Goal: Transaction & Acquisition: Purchase product/service

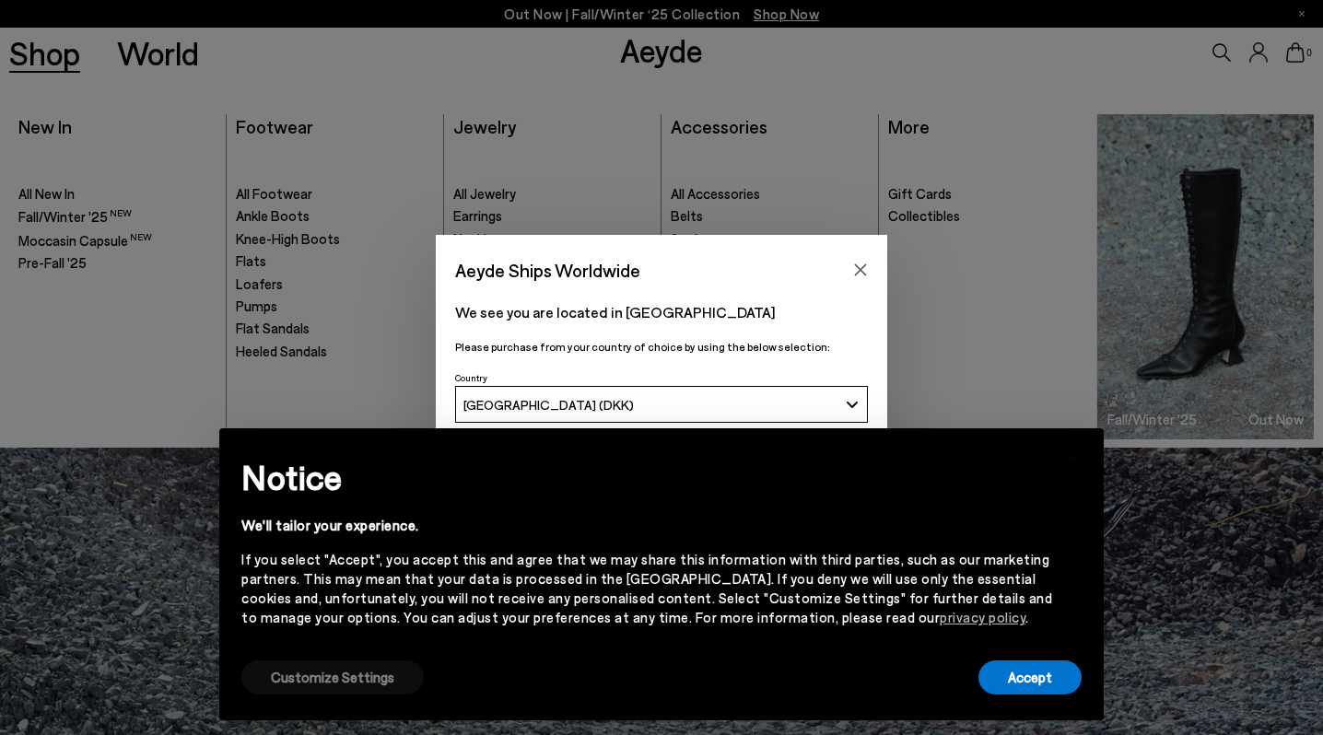
click at [369, 679] on button "Customize Settings" at bounding box center [332, 678] width 182 height 34
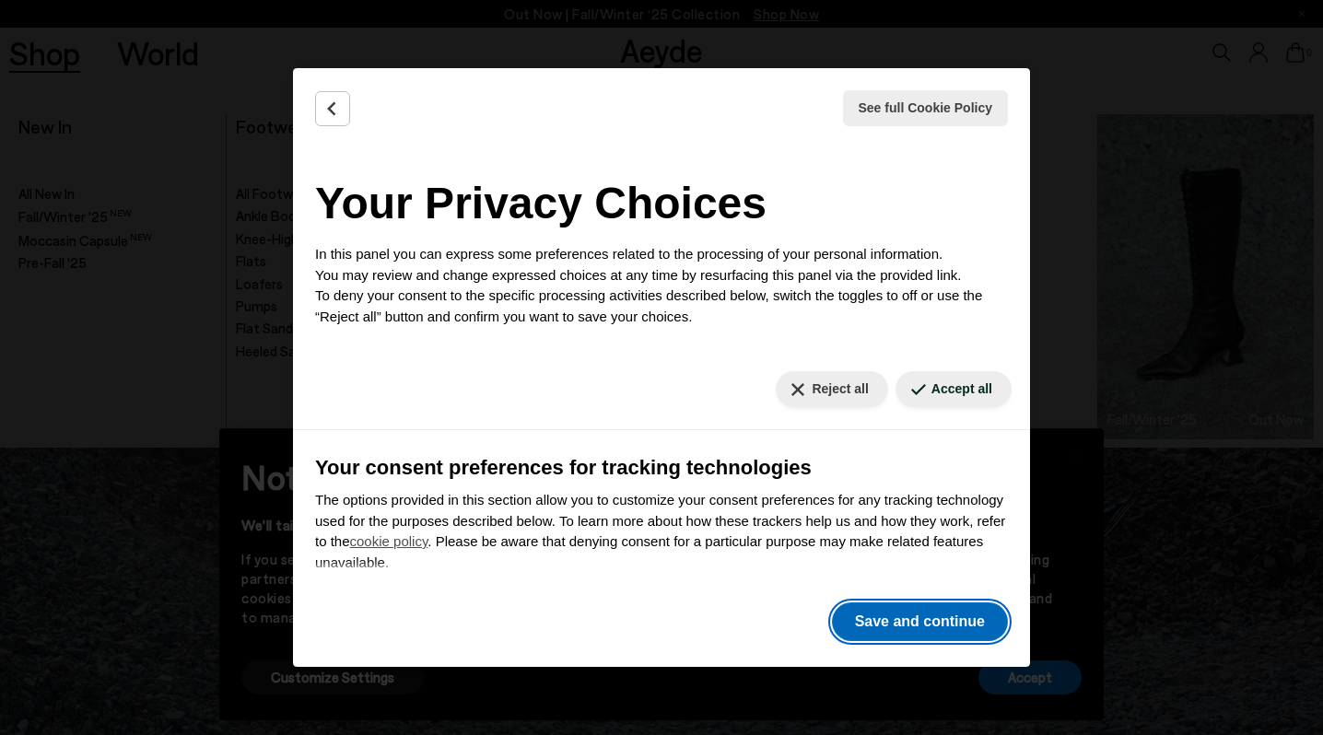
click at [940, 617] on button "Save and continue" at bounding box center [920, 621] width 176 height 39
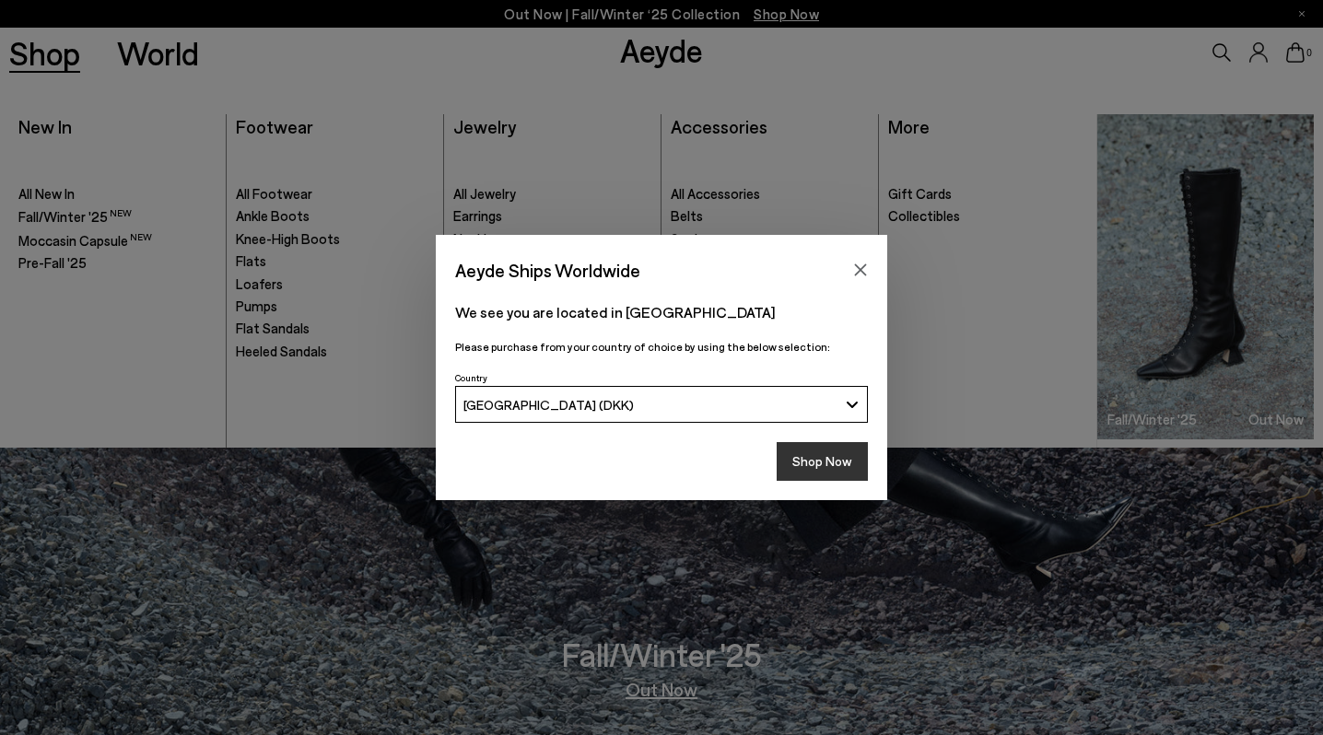
click at [837, 467] on button "Shop Now" at bounding box center [822, 461] width 91 height 39
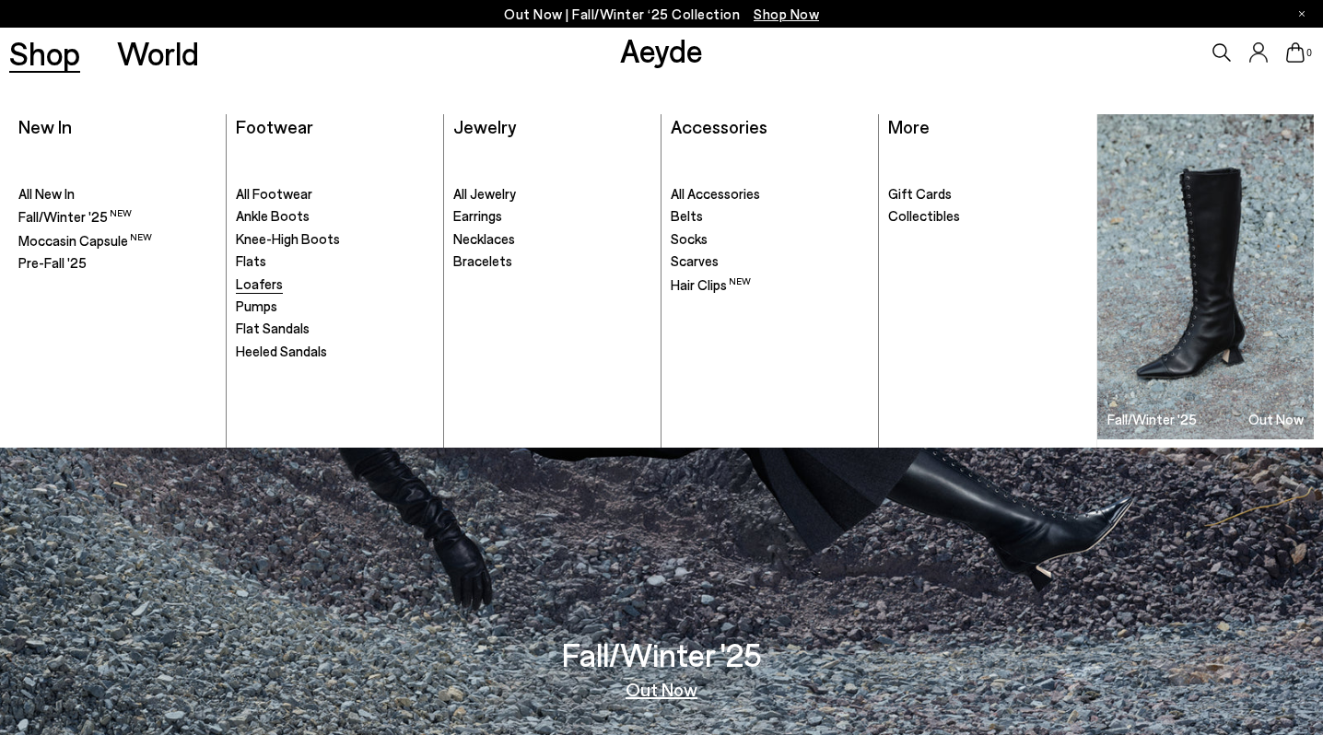
click at [261, 283] on span "Loafers" at bounding box center [259, 283] width 47 height 17
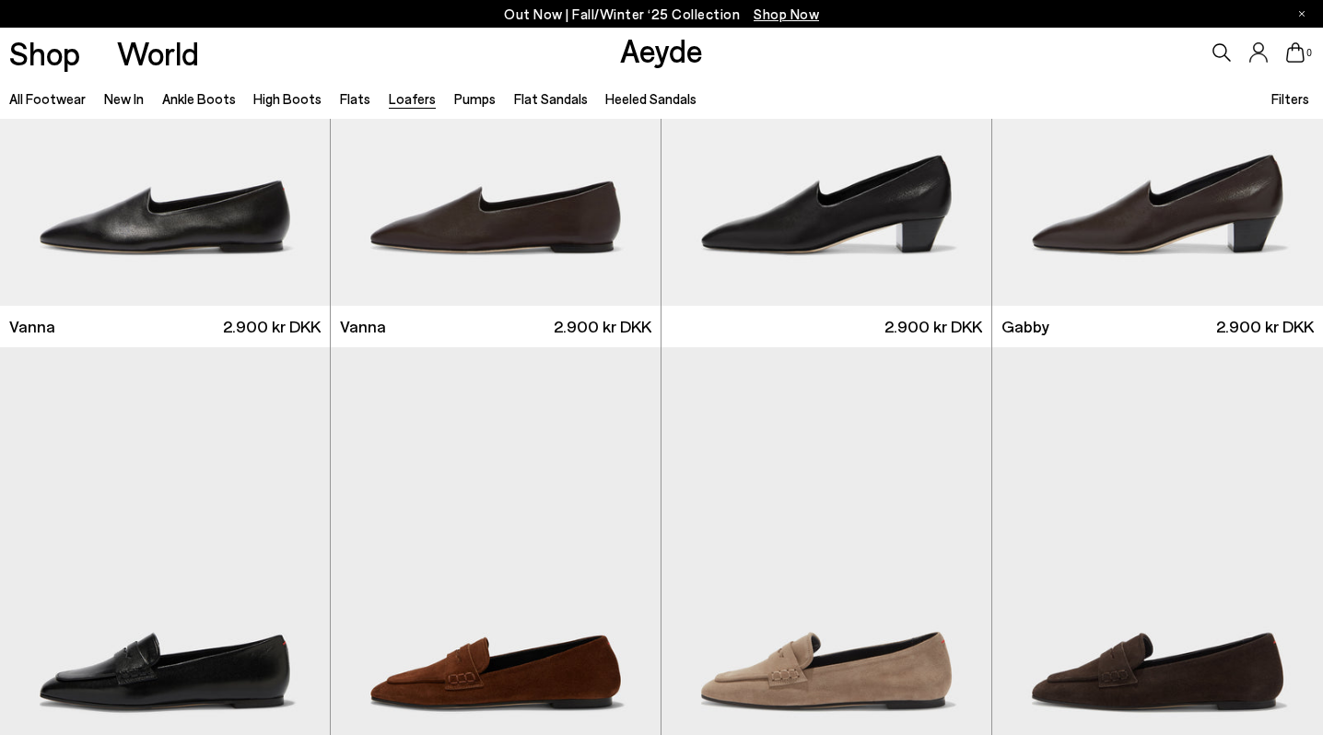
scroll to position [2970, 0]
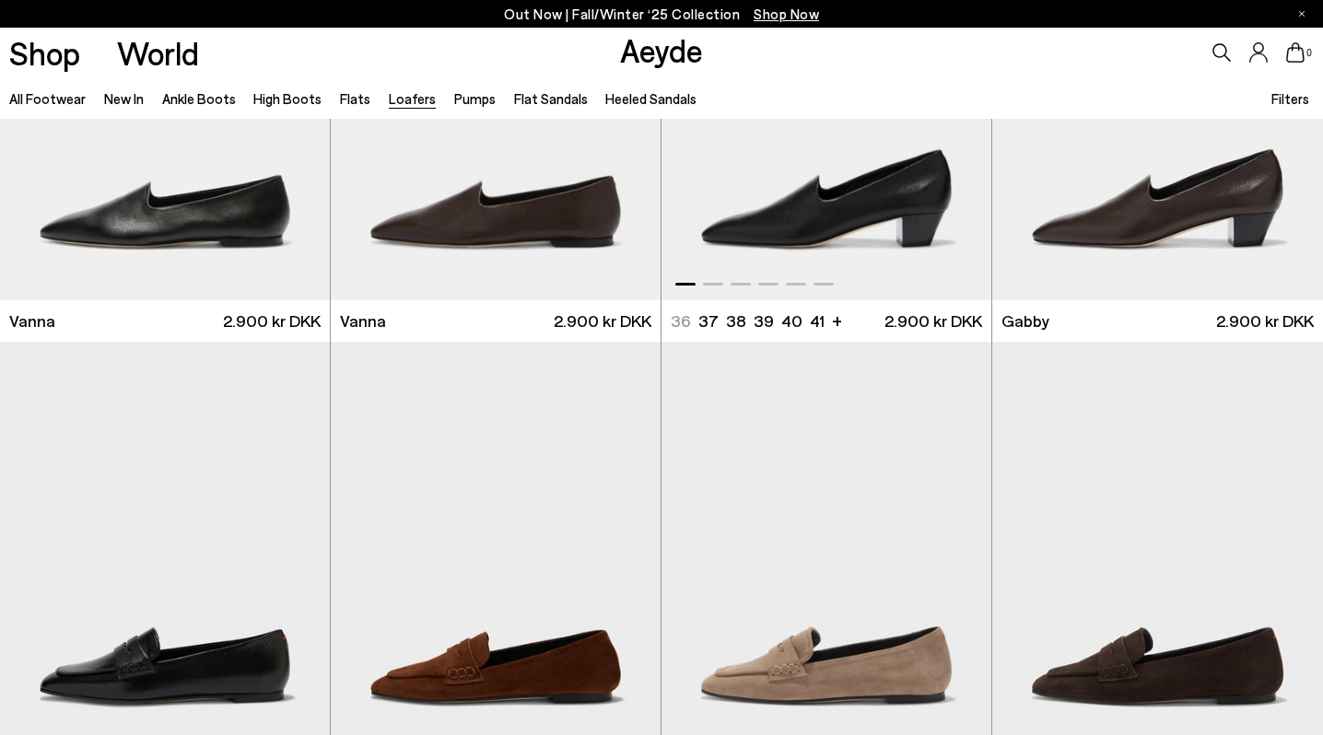
click at [830, 213] on img "1 / 6" at bounding box center [826, 93] width 330 height 415
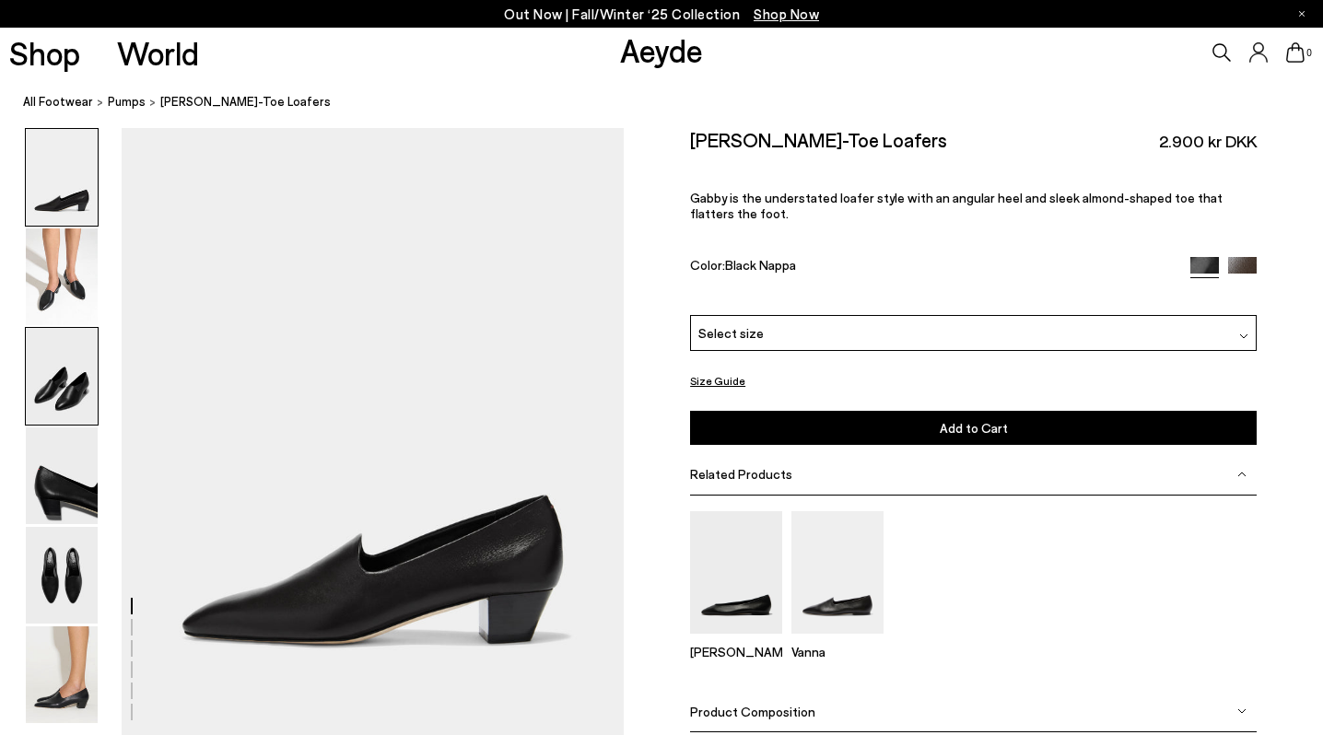
click at [63, 407] on img at bounding box center [62, 376] width 72 height 97
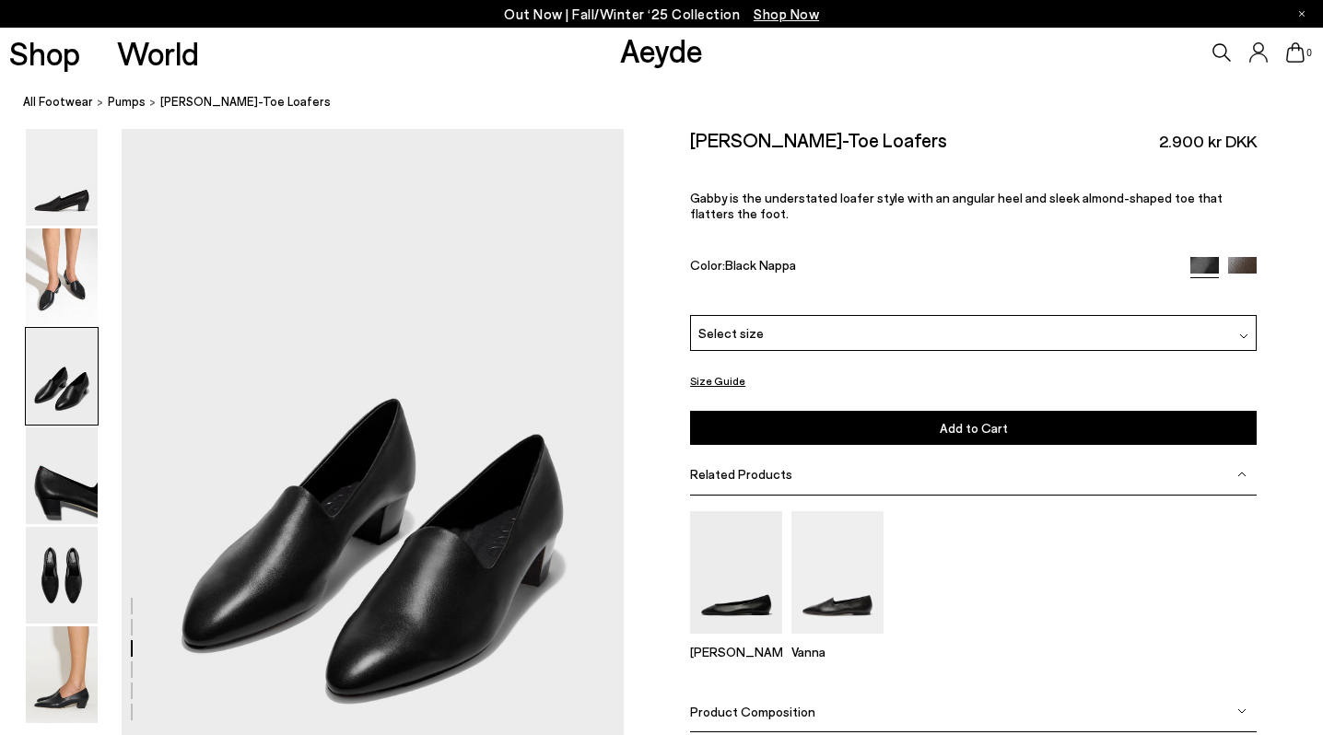
scroll to position [1284, 0]
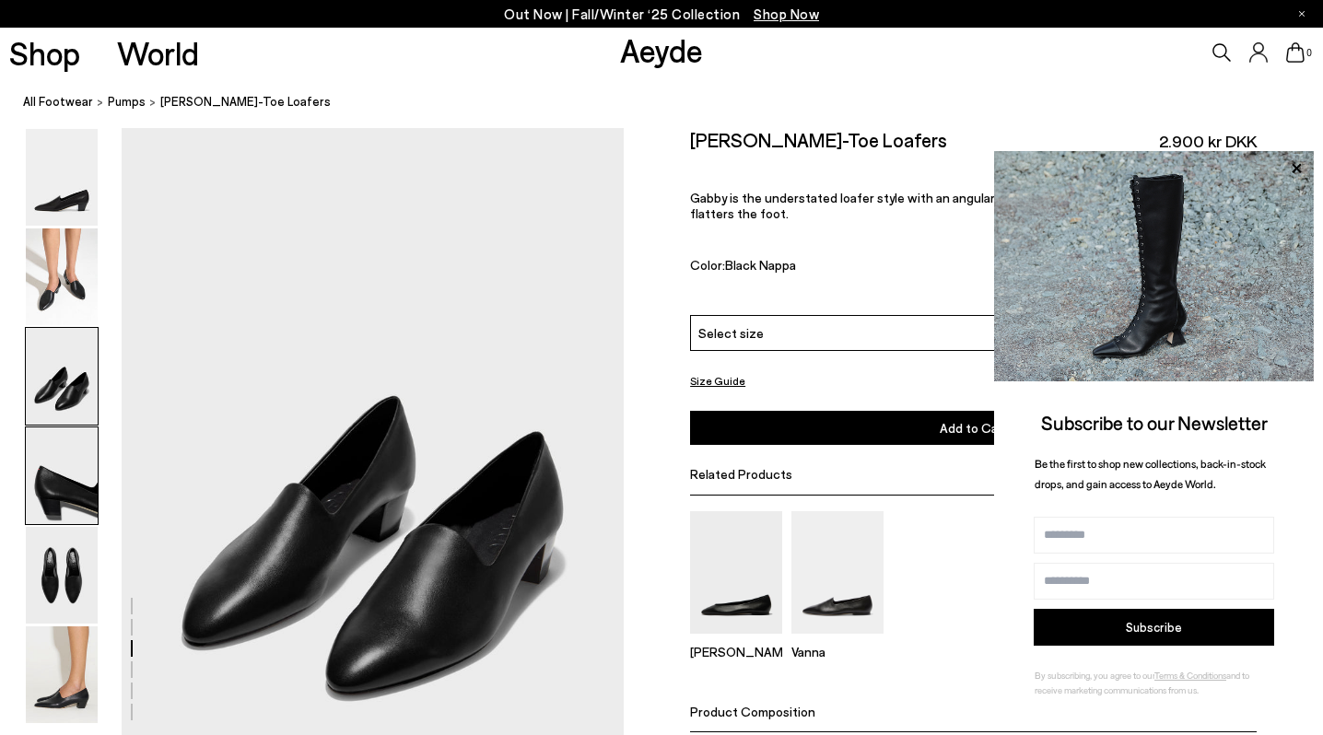
click at [63, 497] on img at bounding box center [62, 475] width 72 height 97
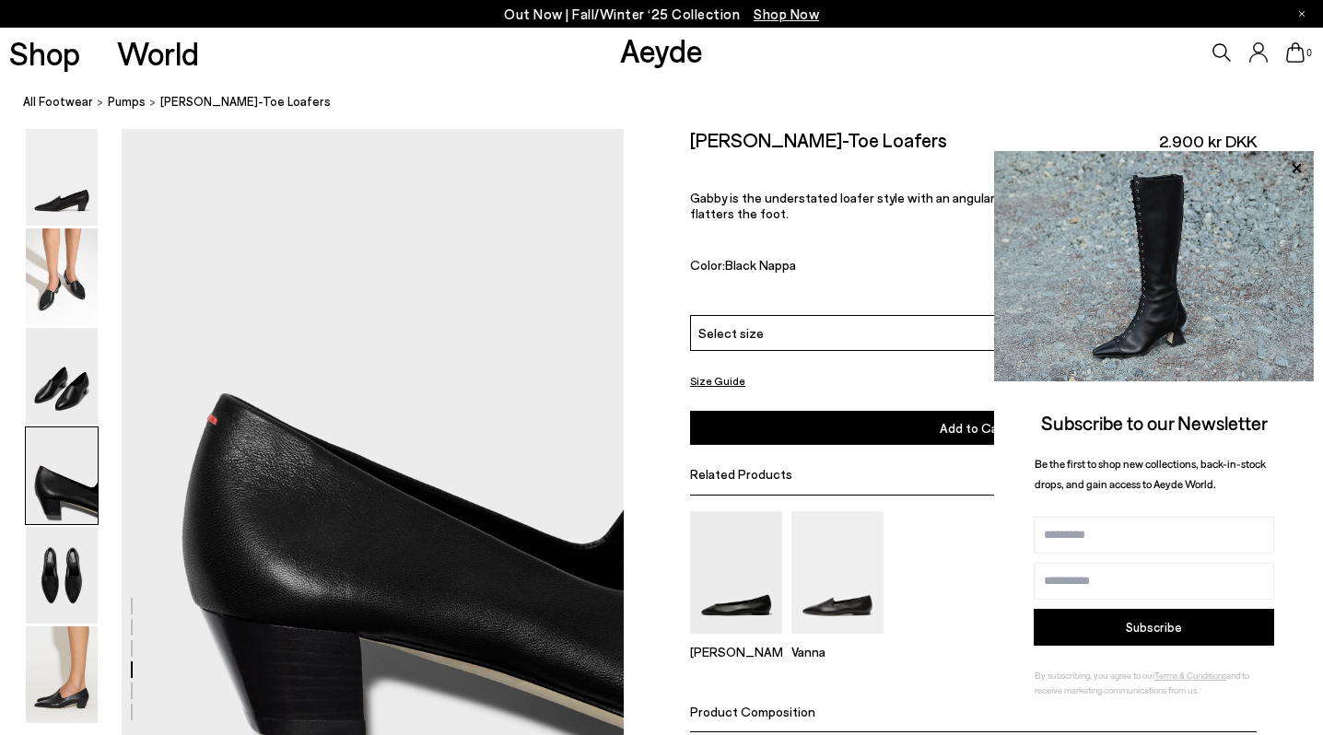
scroll to position [1957, 0]
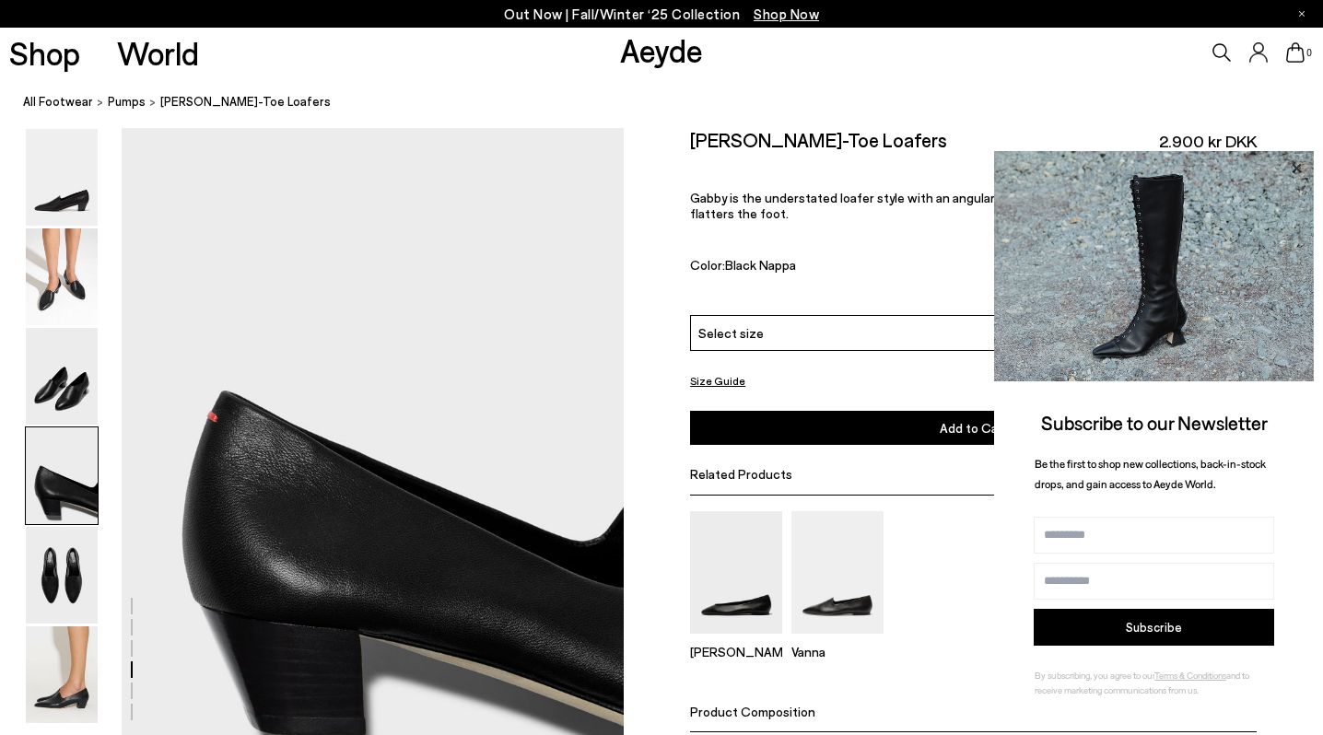
click at [1295, 165] on icon at bounding box center [1296, 169] width 24 height 24
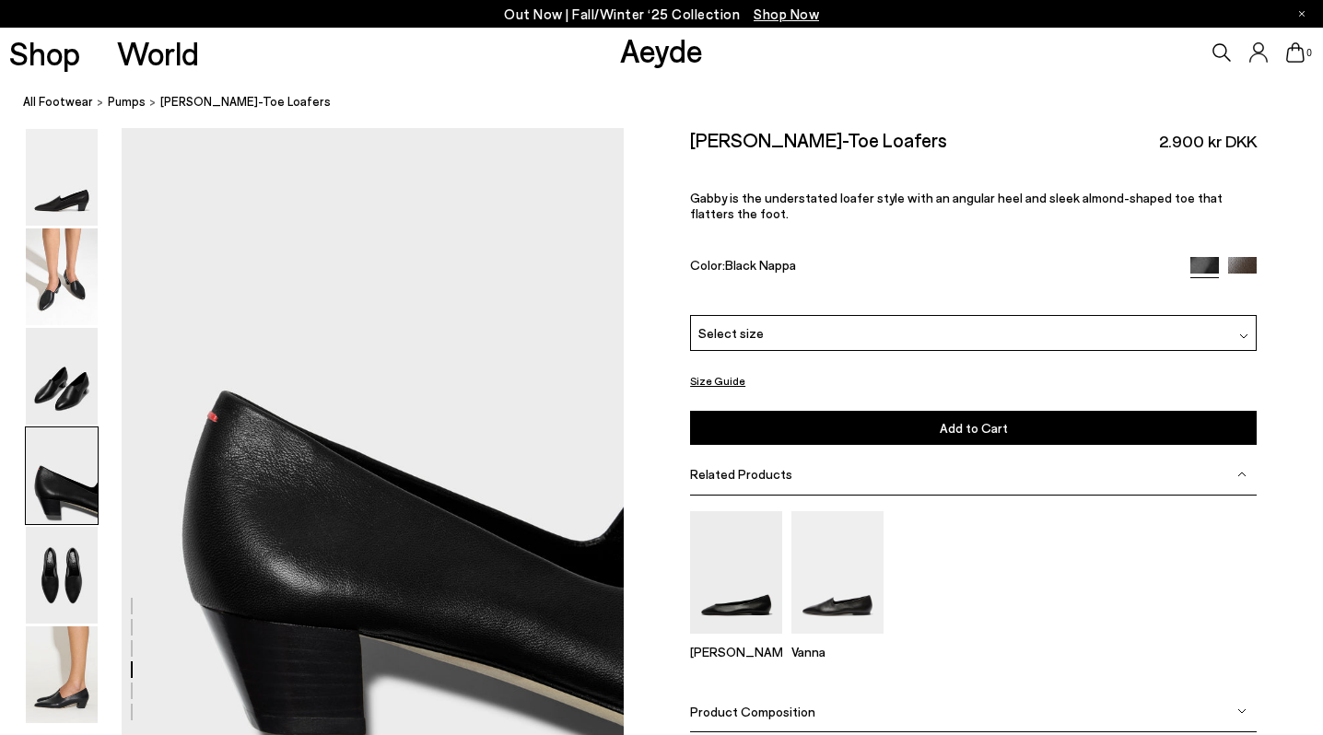
click at [708, 334] on span "Select size" at bounding box center [730, 332] width 65 height 19
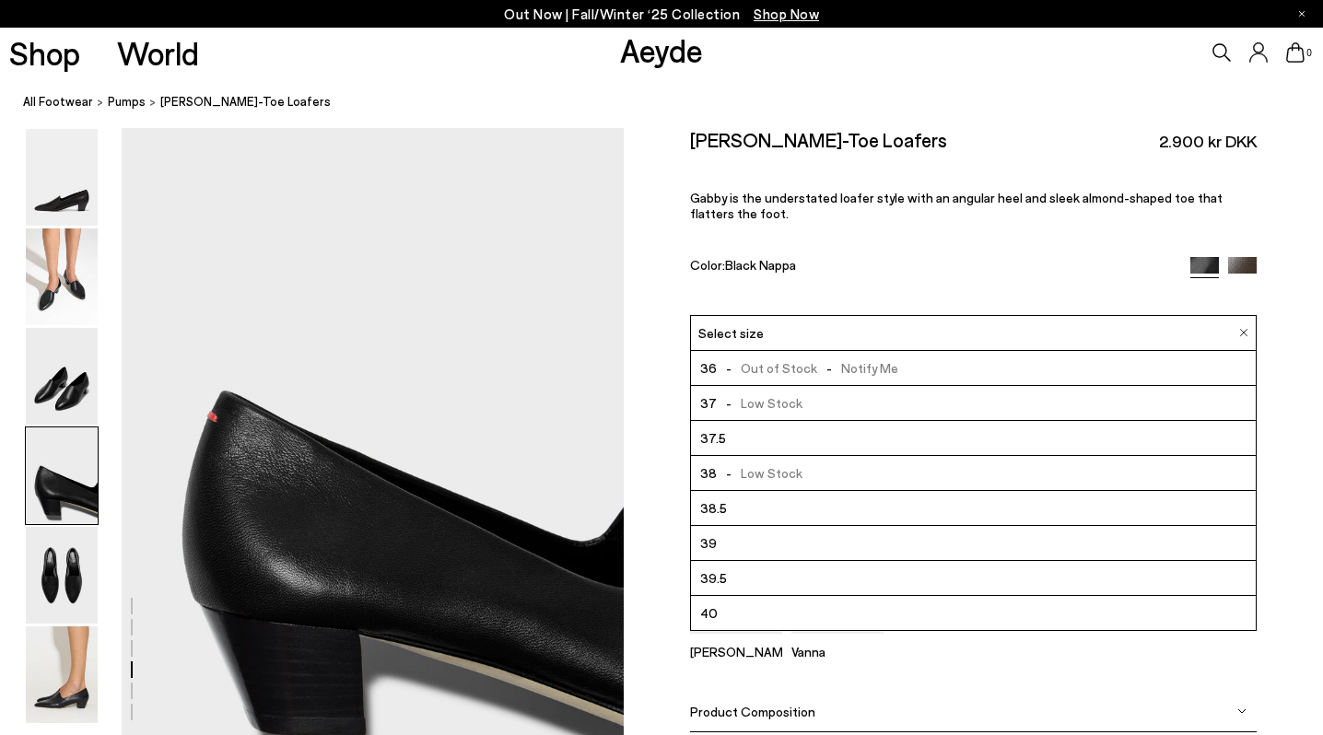
click at [657, 243] on div "Size Guide Shoes Belt Our shoes come in European sizing. The easiest way to mea…" at bounding box center [973, 462] width 699 height 668
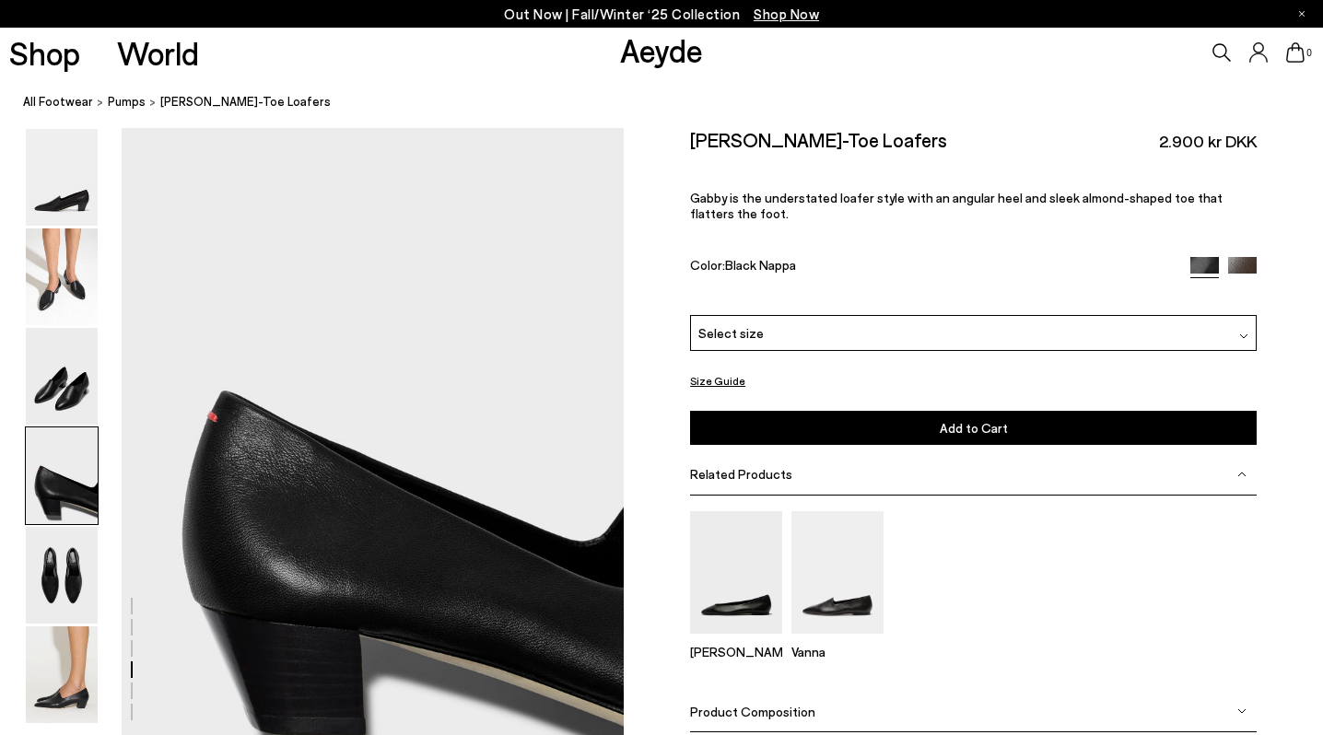
click at [1248, 267] on img at bounding box center [1242, 271] width 29 height 29
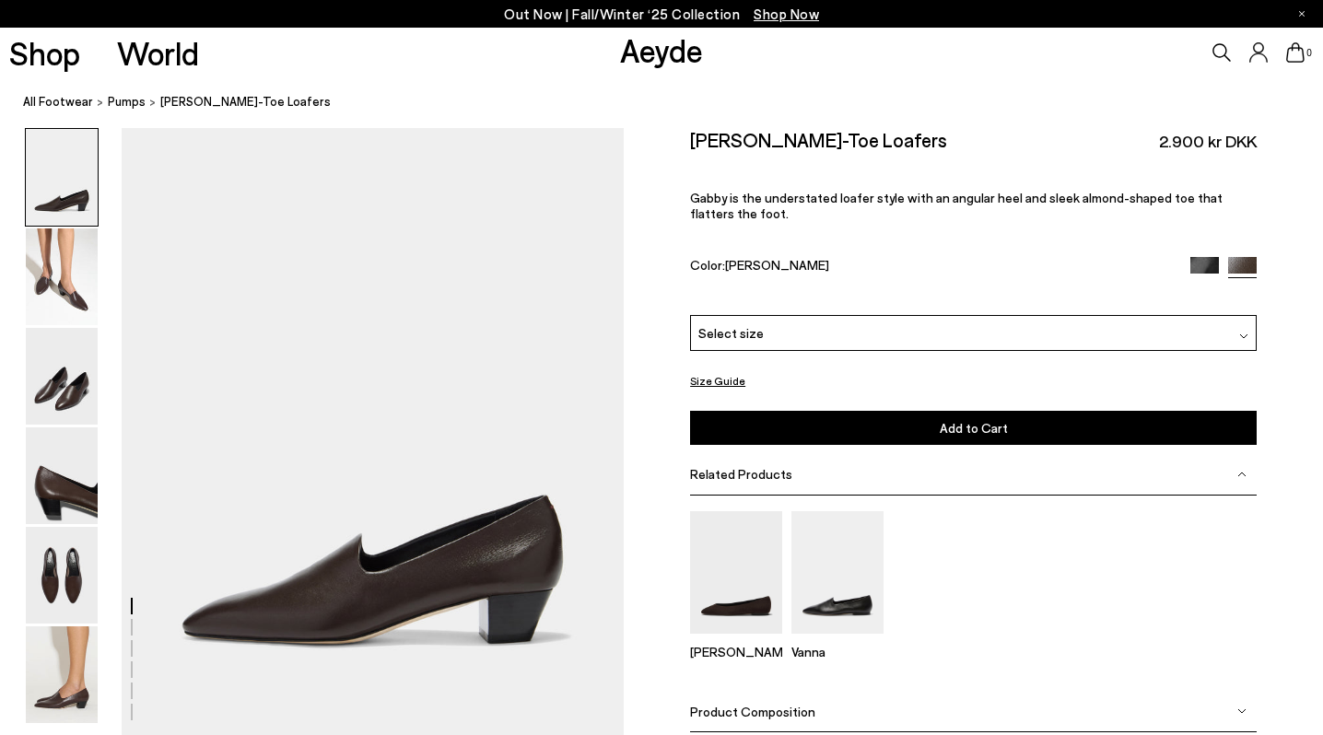
click at [799, 339] on div "Select size" at bounding box center [973, 333] width 567 height 36
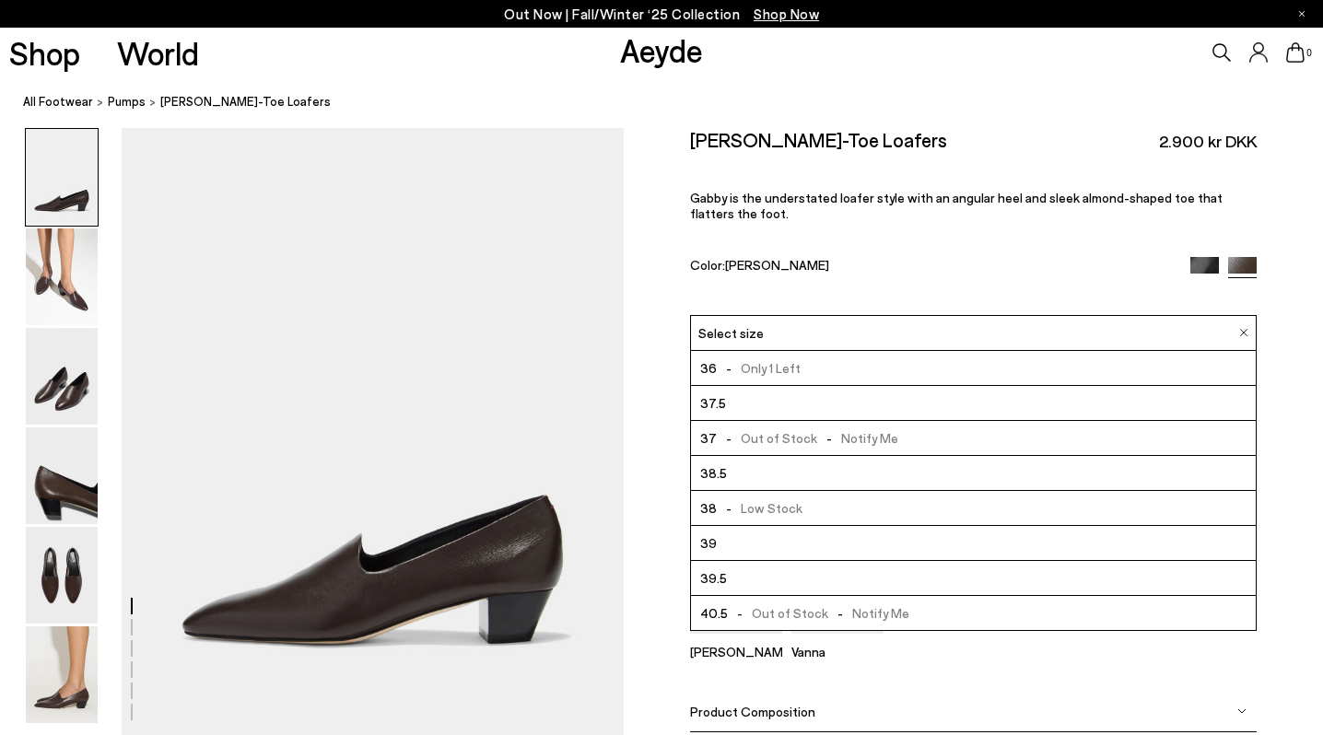
scroll to position [105, 0]
click at [56, 501] on img at bounding box center [62, 475] width 72 height 97
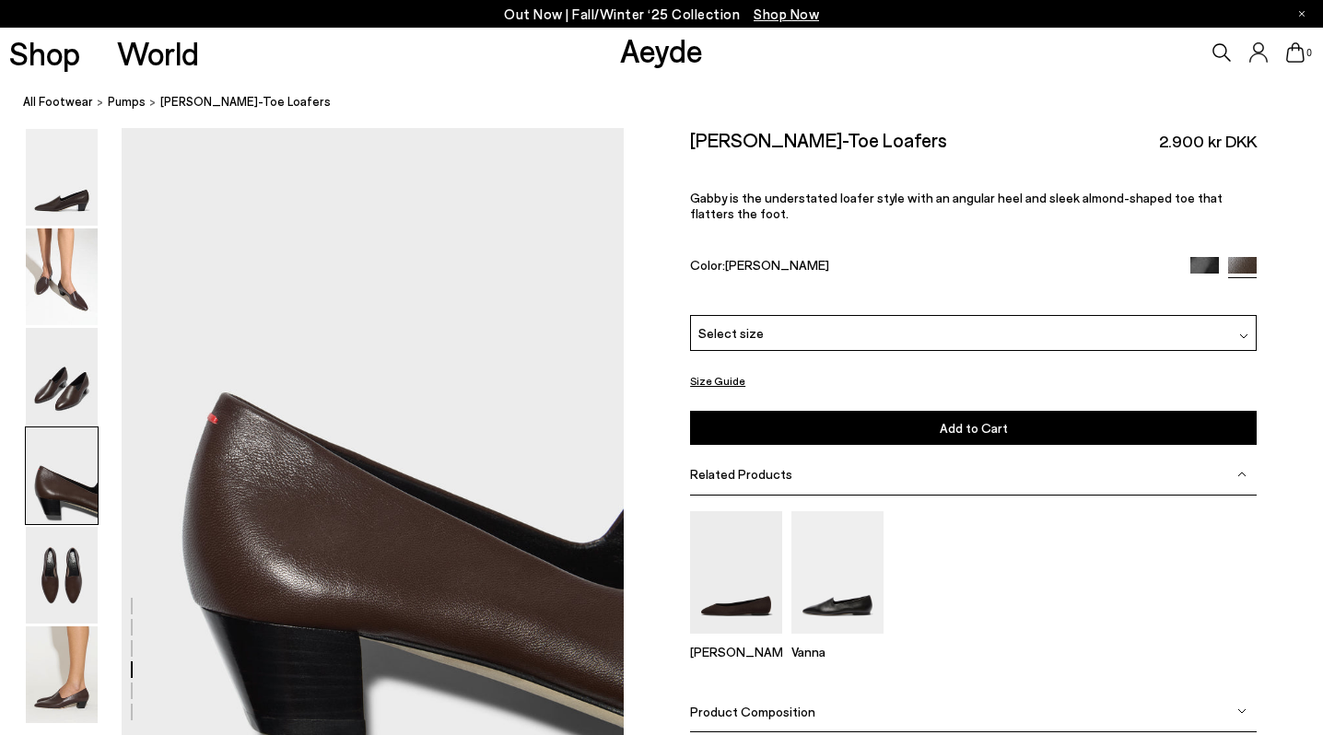
scroll to position [1957, 0]
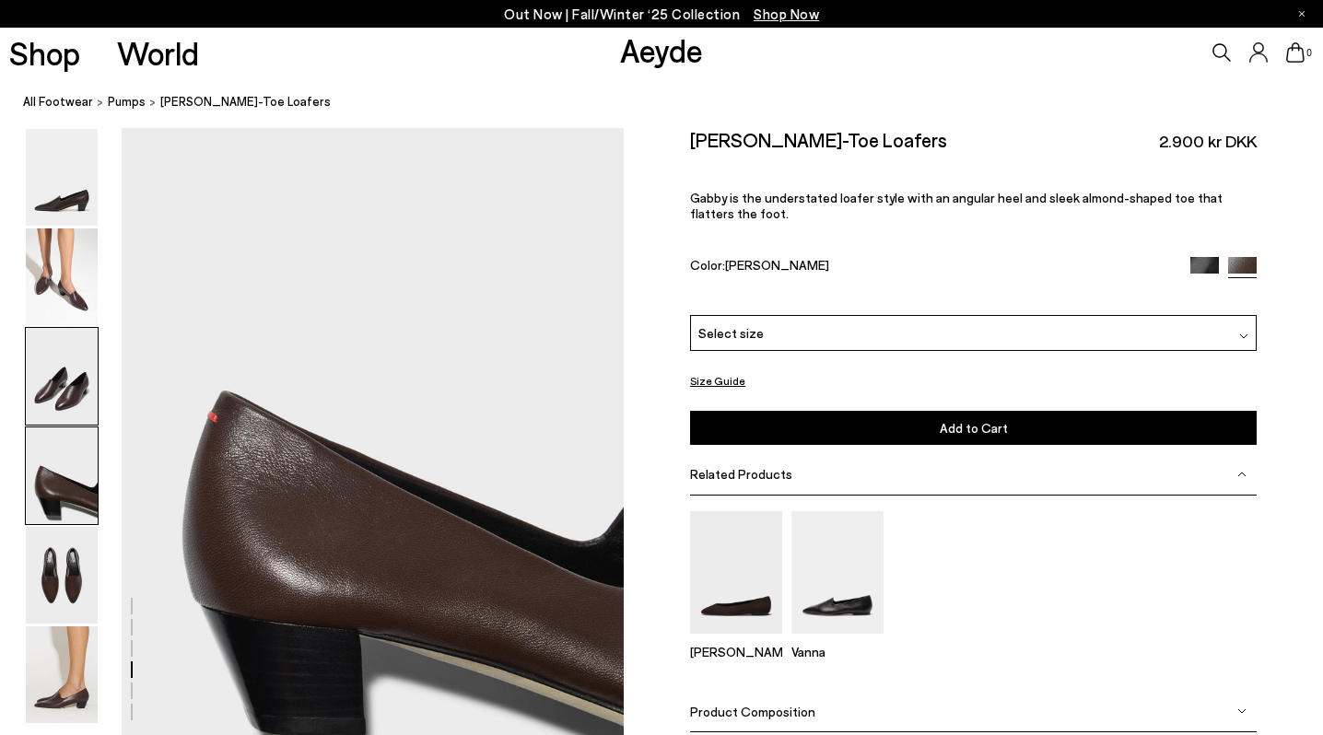
click at [57, 397] on img at bounding box center [62, 376] width 72 height 97
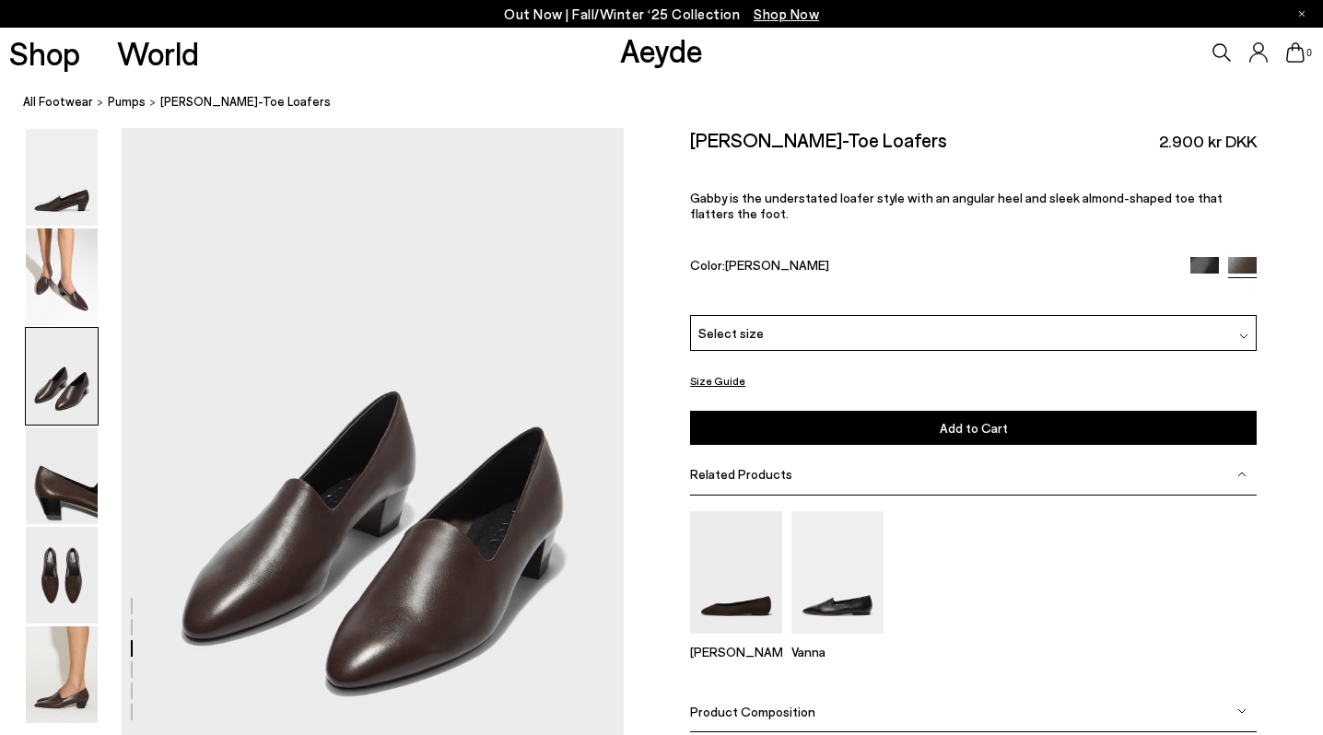
scroll to position [1284, 0]
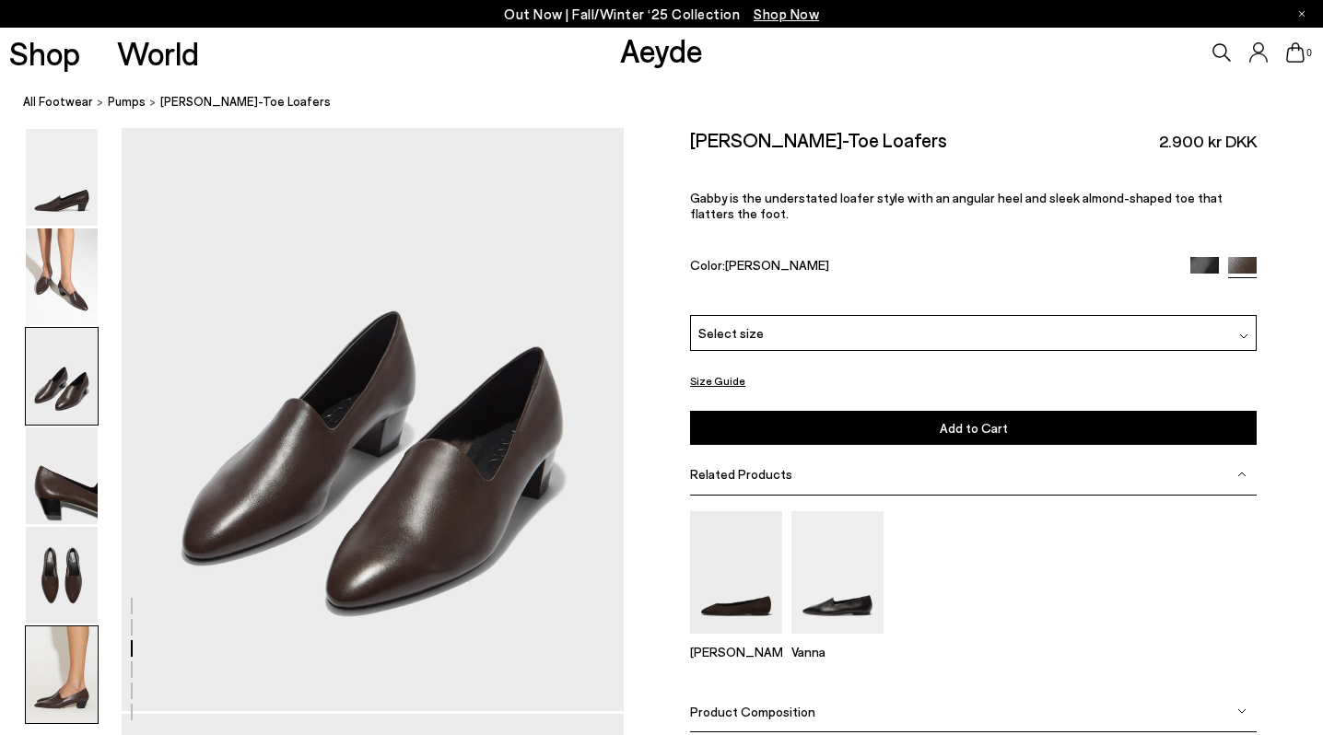
click at [72, 661] on img at bounding box center [62, 674] width 72 height 97
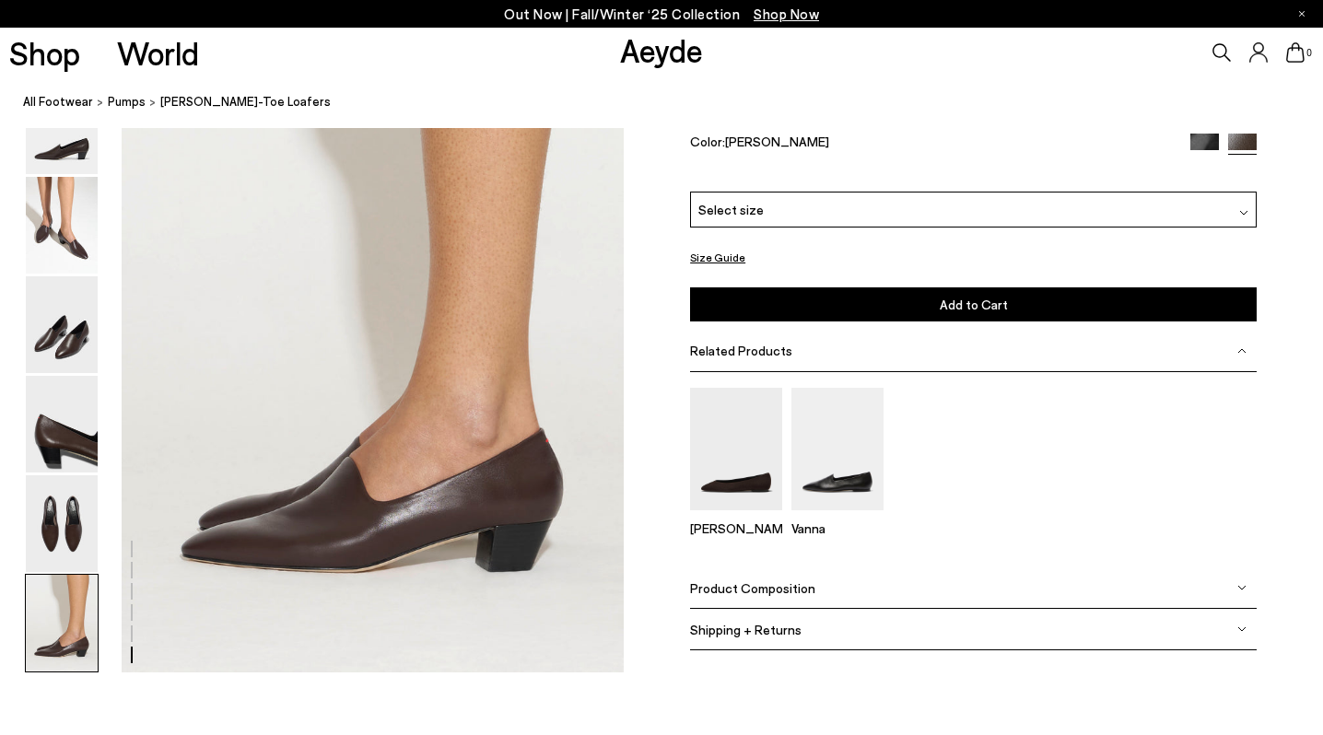
scroll to position [3428, 0]
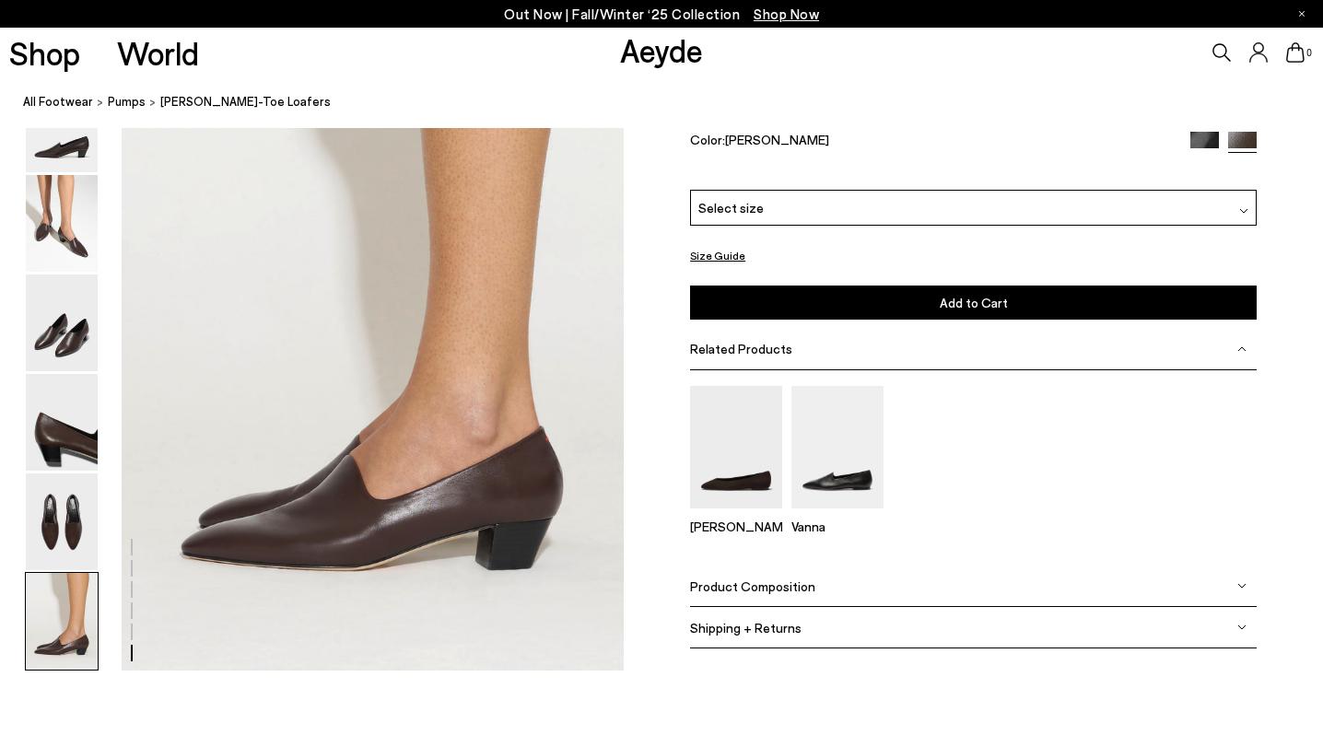
click at [1201, 139] on img at bounding box center [1204, 146] width 29 height 29
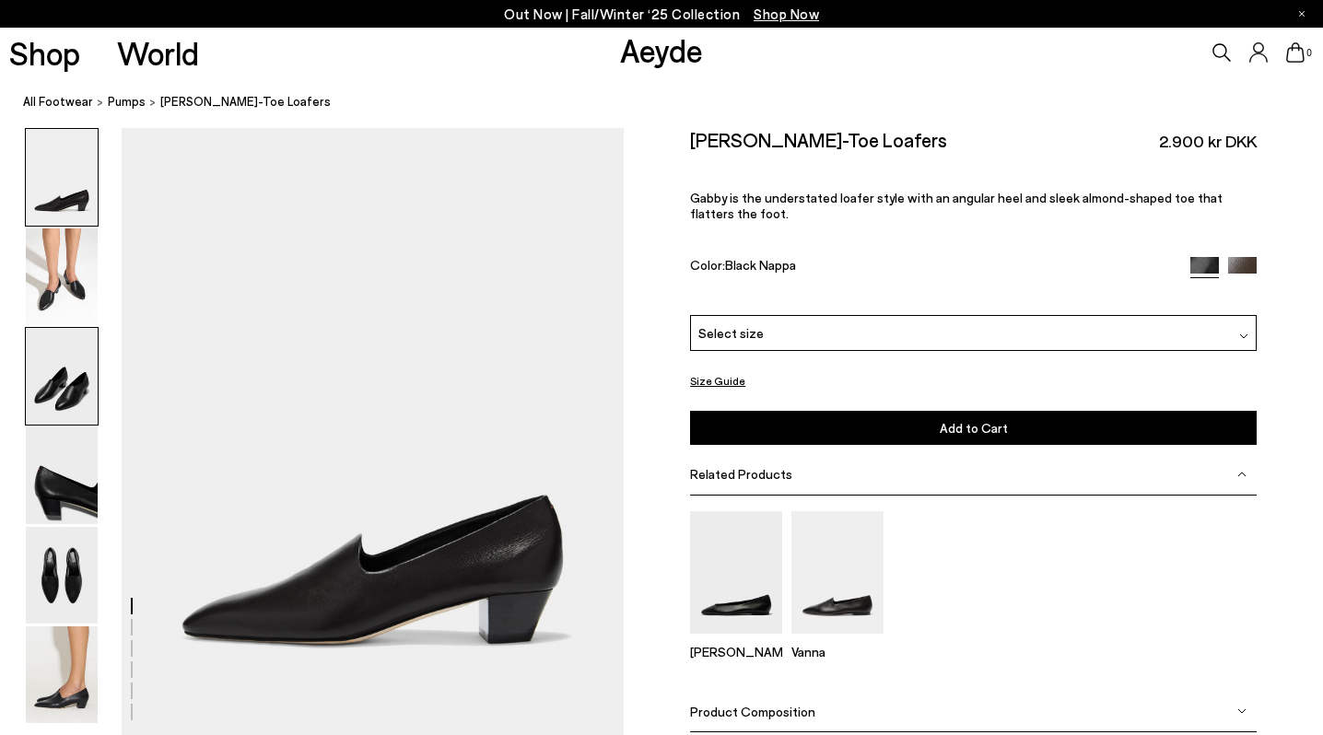
click at [70, 379] on img at bounding box center [62, 376] width 72 height 97
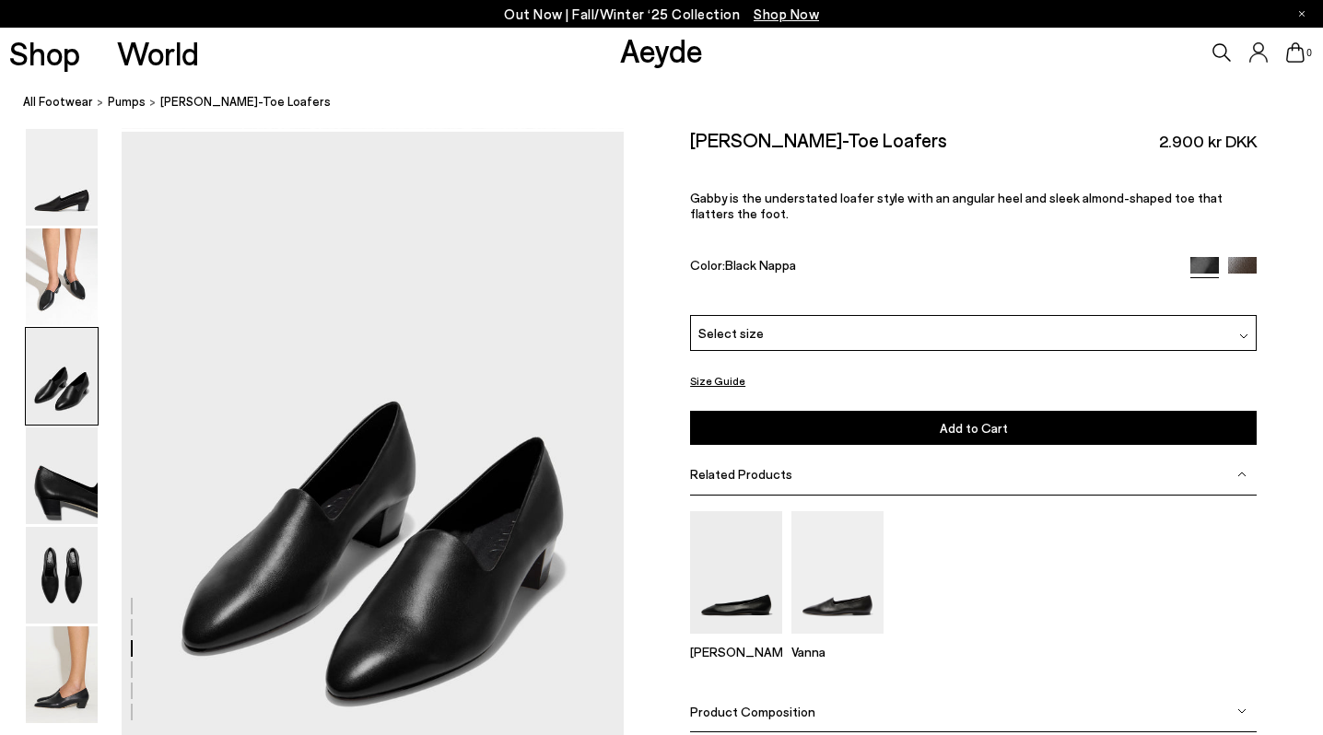
scroll to position [1284, 0]
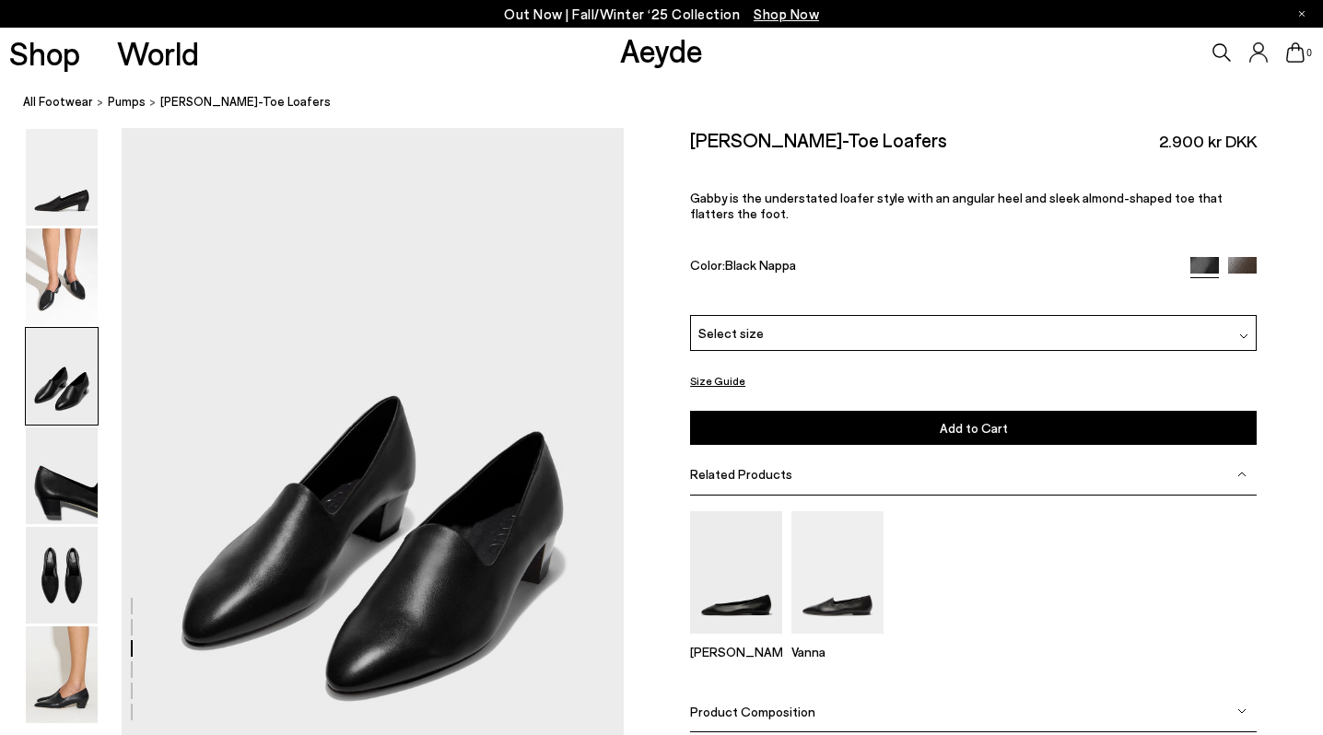
click at [82, 492] on img at bounding box center [62, 475] width 72 height 97
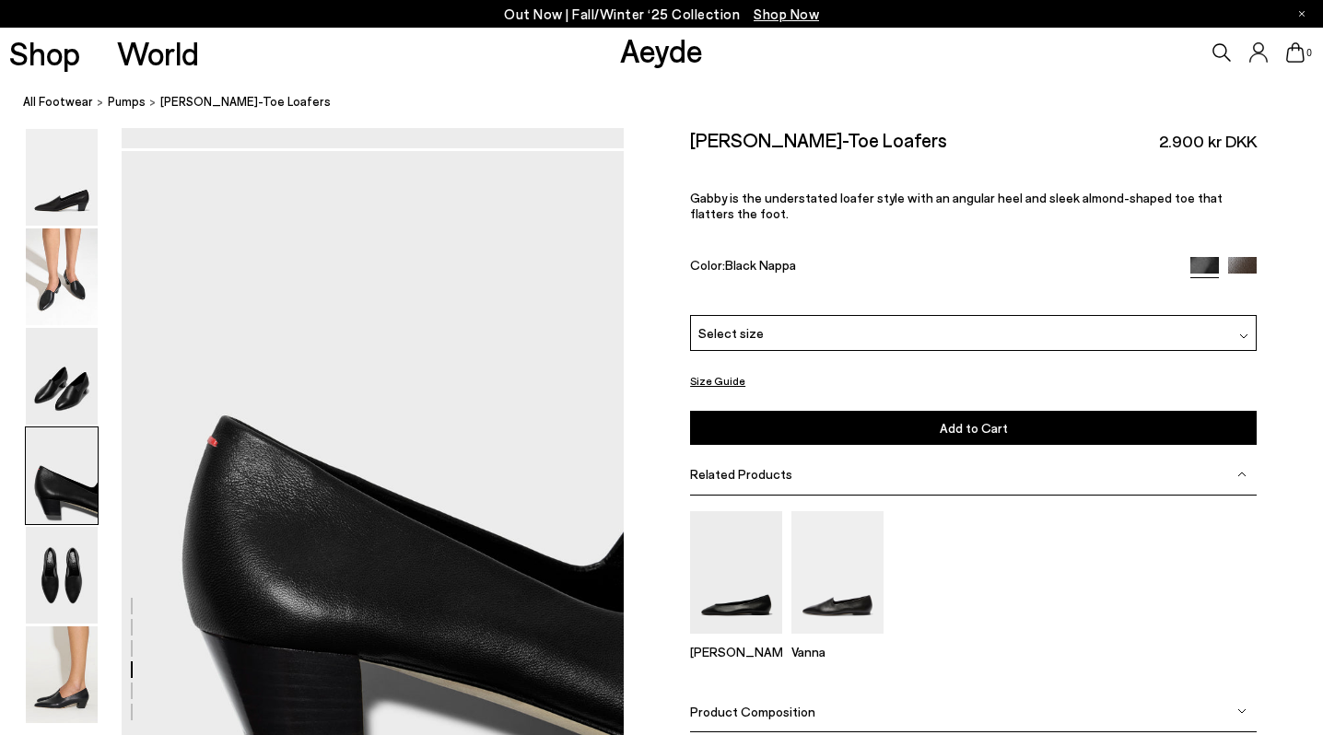
scroll to position [1957, 0]
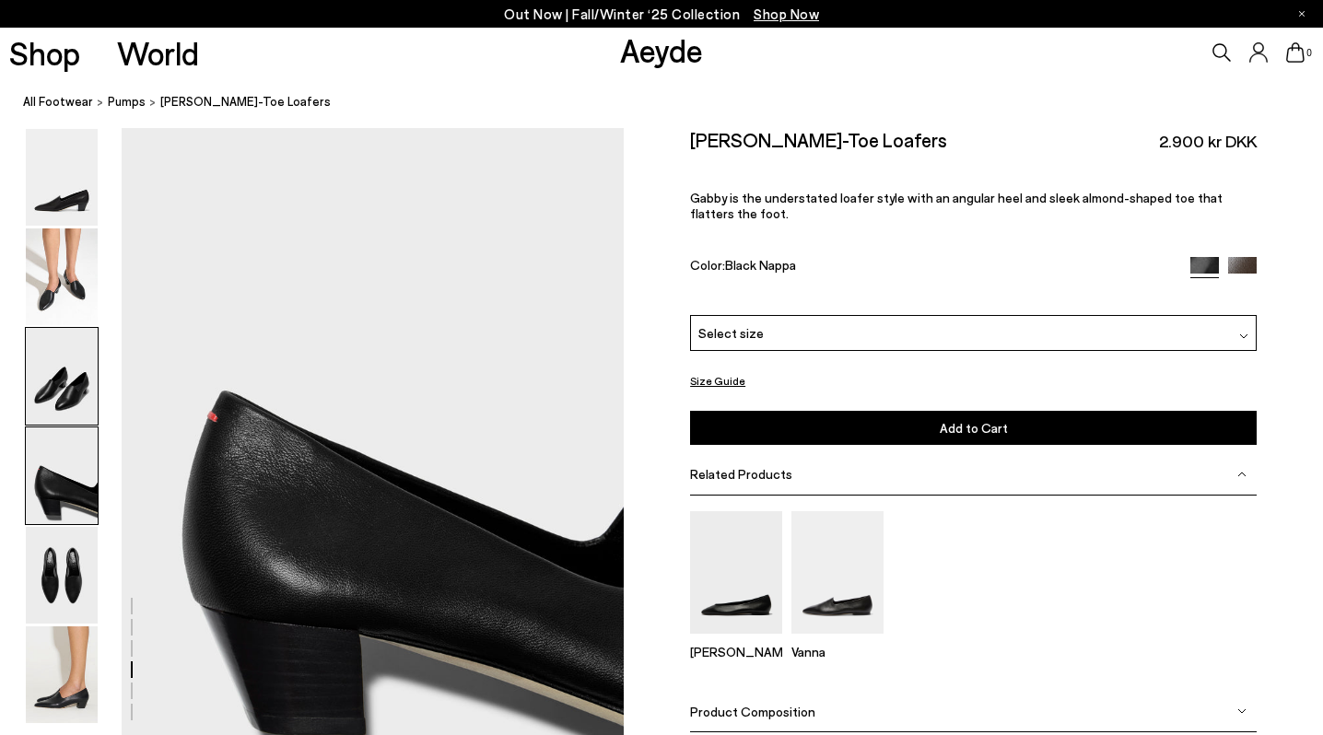
click at [73, 403] on img at bounding box center [62, 376] width 72 height 97
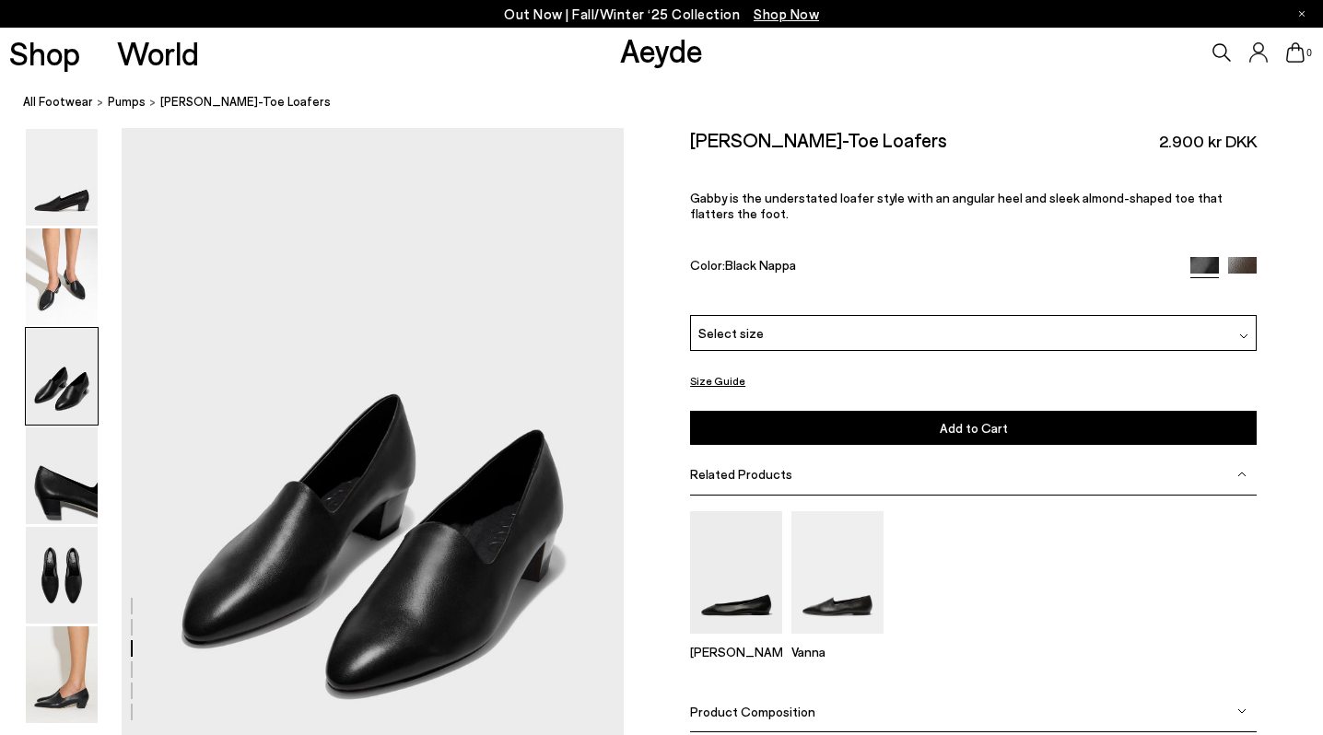
scroll to position [1284, 0]
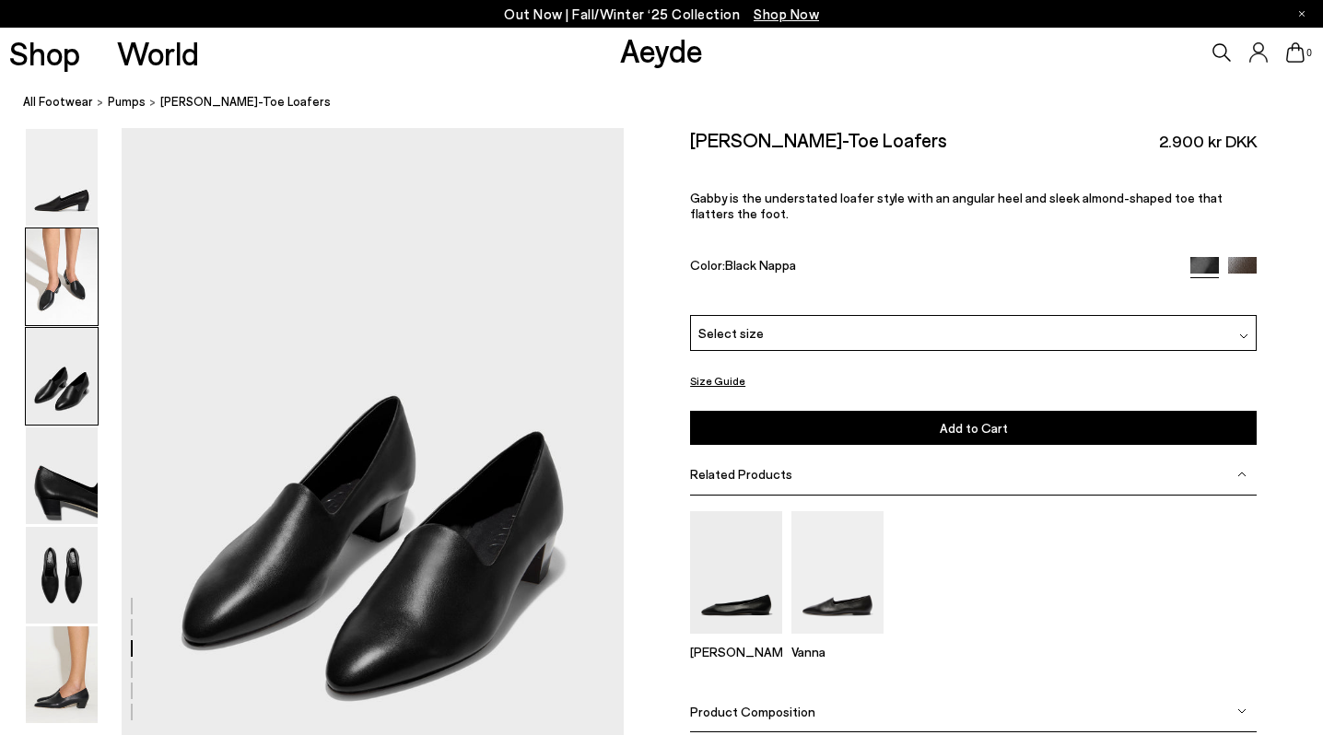
click at [75, 275] on img at bounding box center [62, 276] width 72 height 97
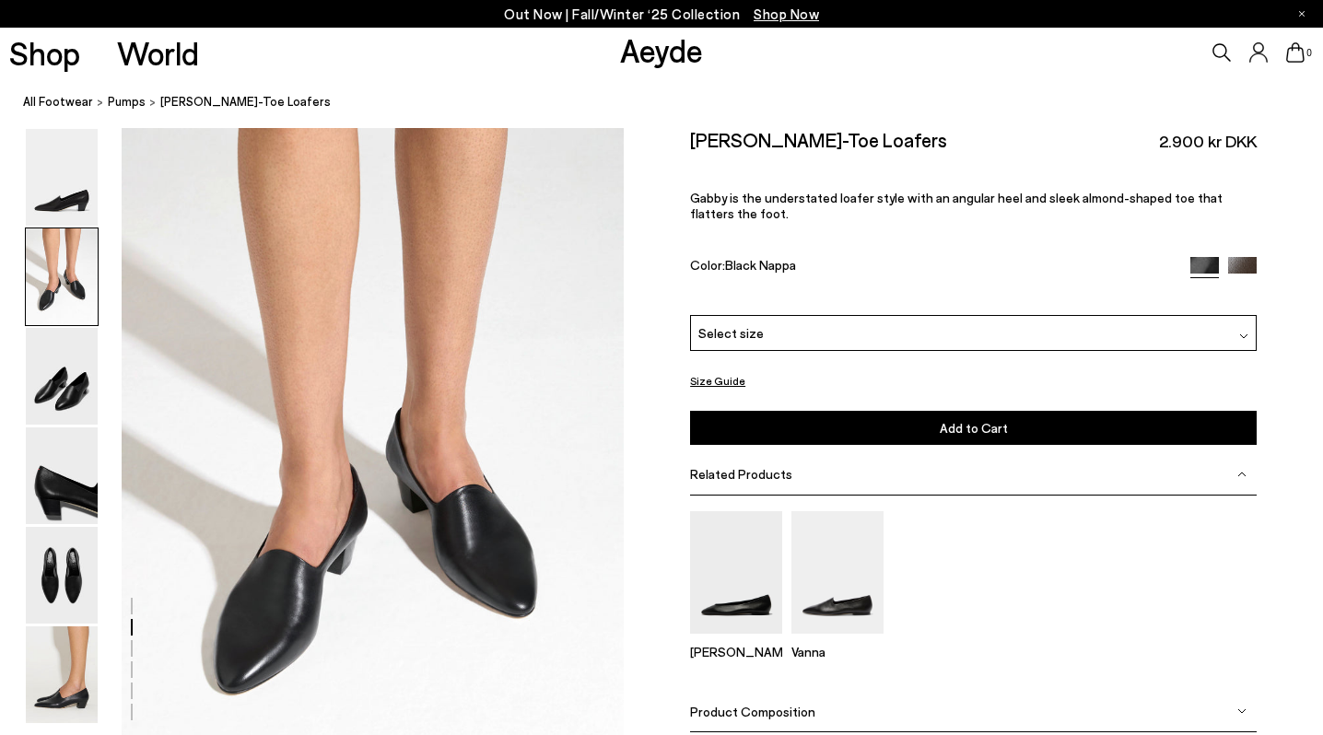
scroll to position [612, 0]
click at [67, 582] on img at bounding box center [62, 575] width 72 height 97
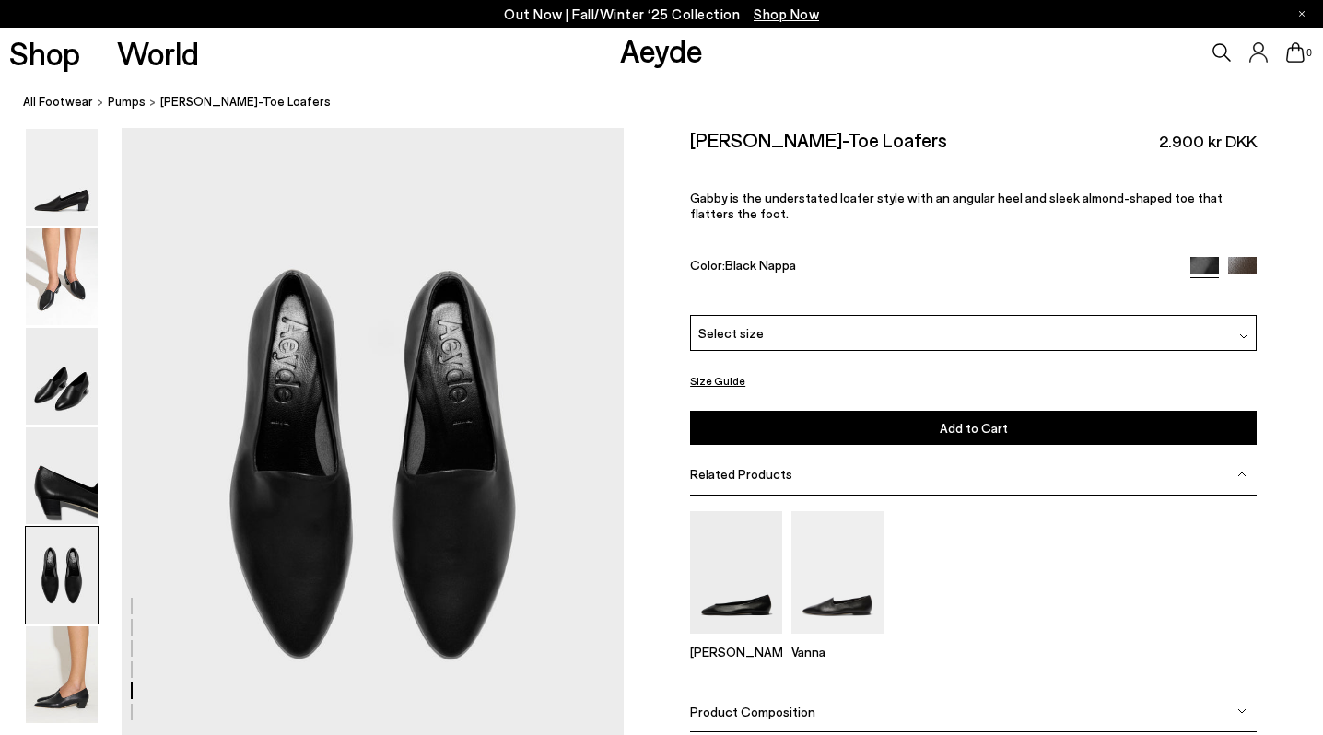
scroll to position [2629, 0]
click at [67, 483] on img at bounding box center [62, 475] width 72 height 97
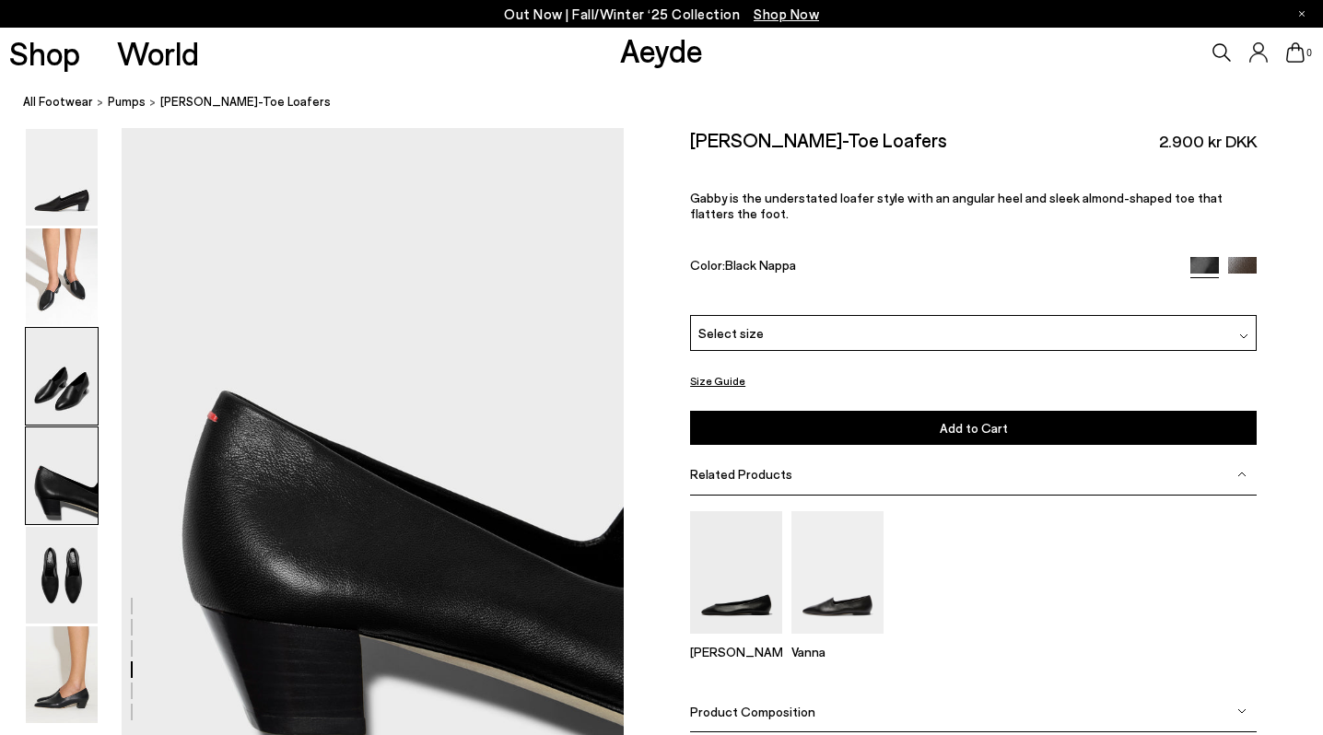
click at [57, 388] on img at bounding box center [62, 376] width 72 height 97
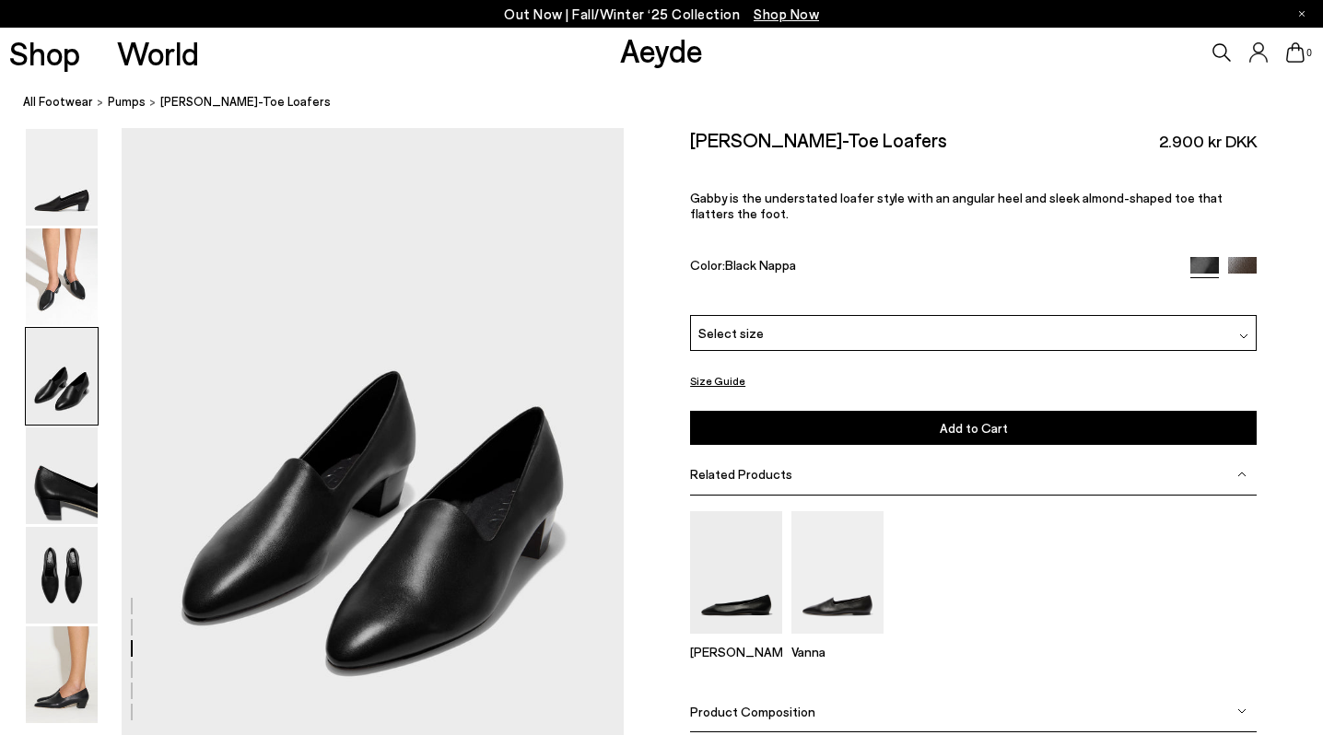
scroll to position [1284, 0]
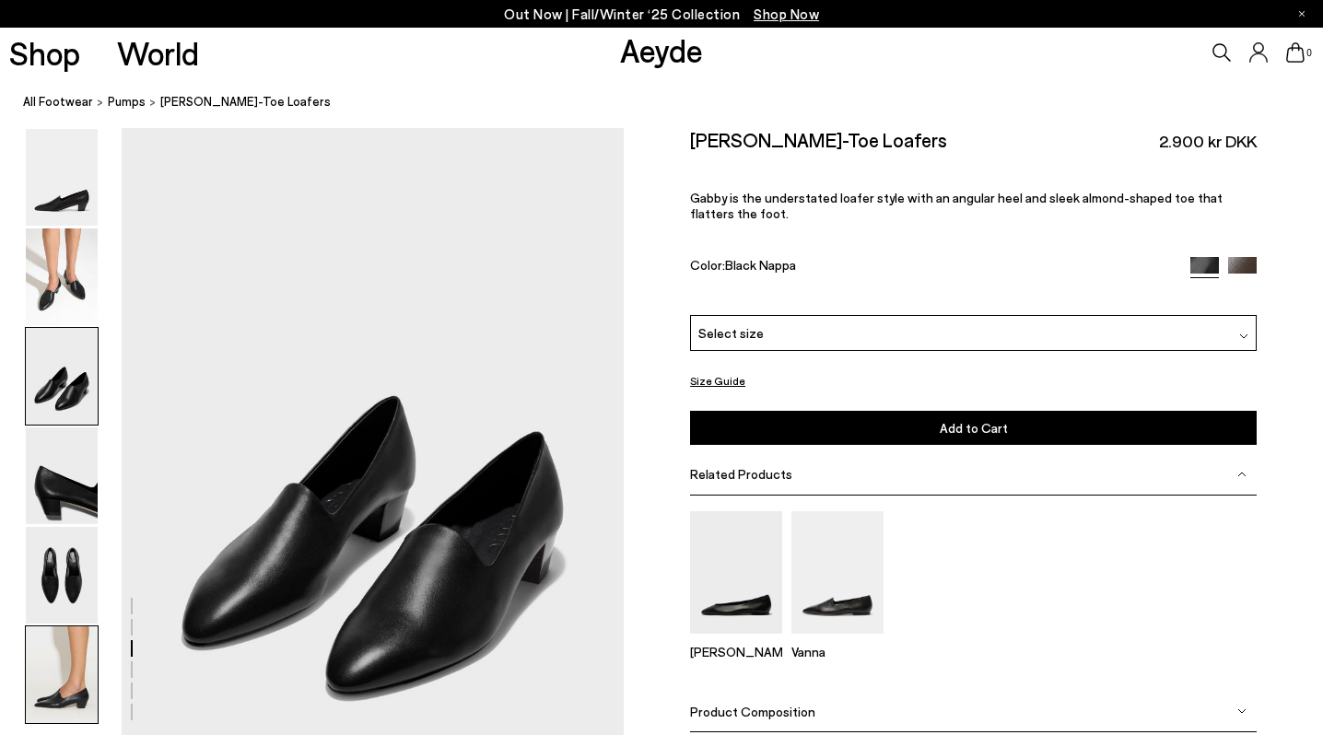
click at [78, 641] on img at bounding box center [62, 674] width 72 height 97
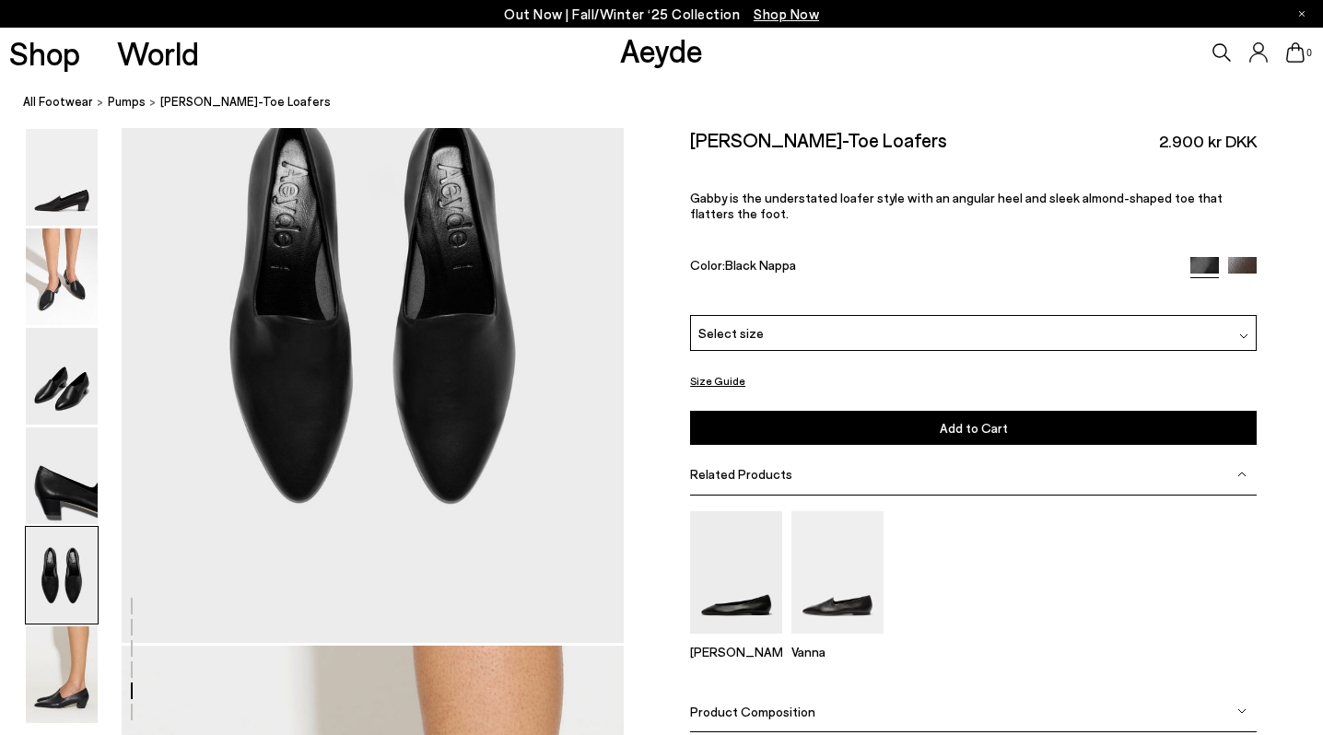
scroll to position [2789, 0]
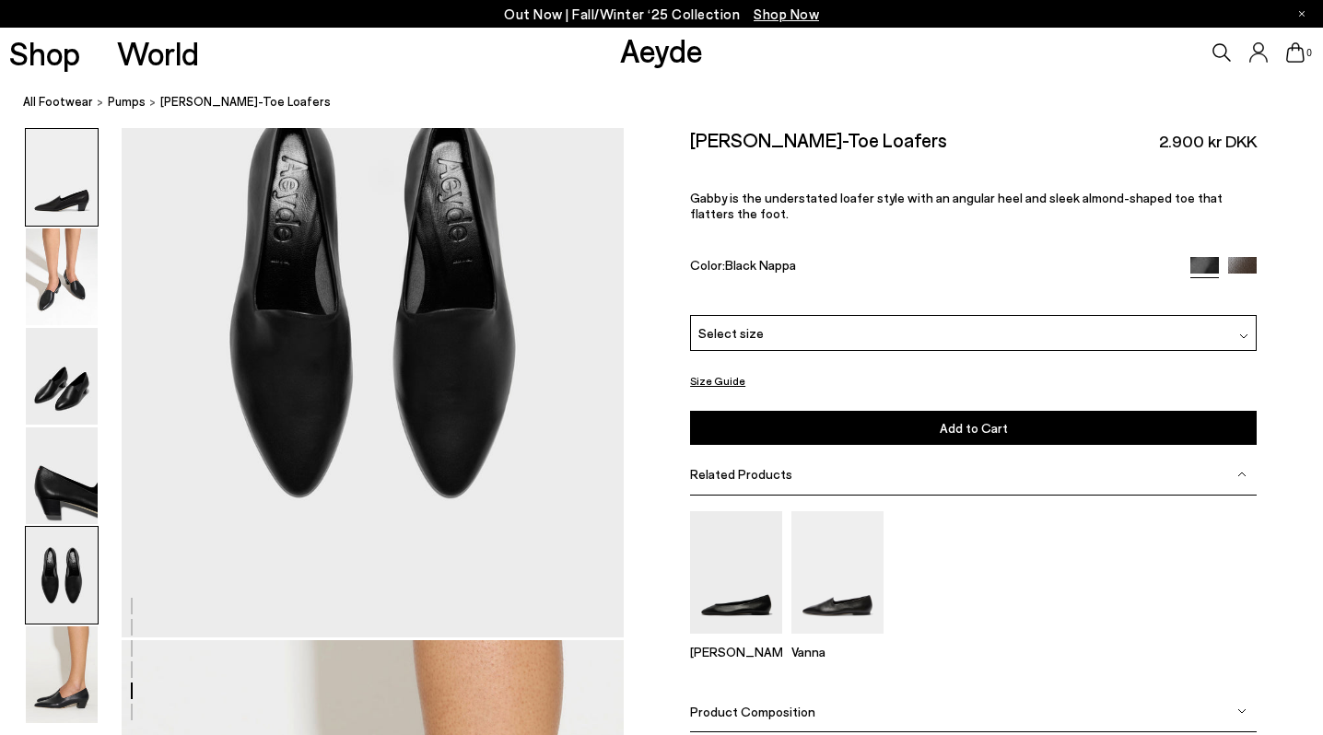
click at [64, 182] on img at bounding box center [62, 177] width 72 height 97
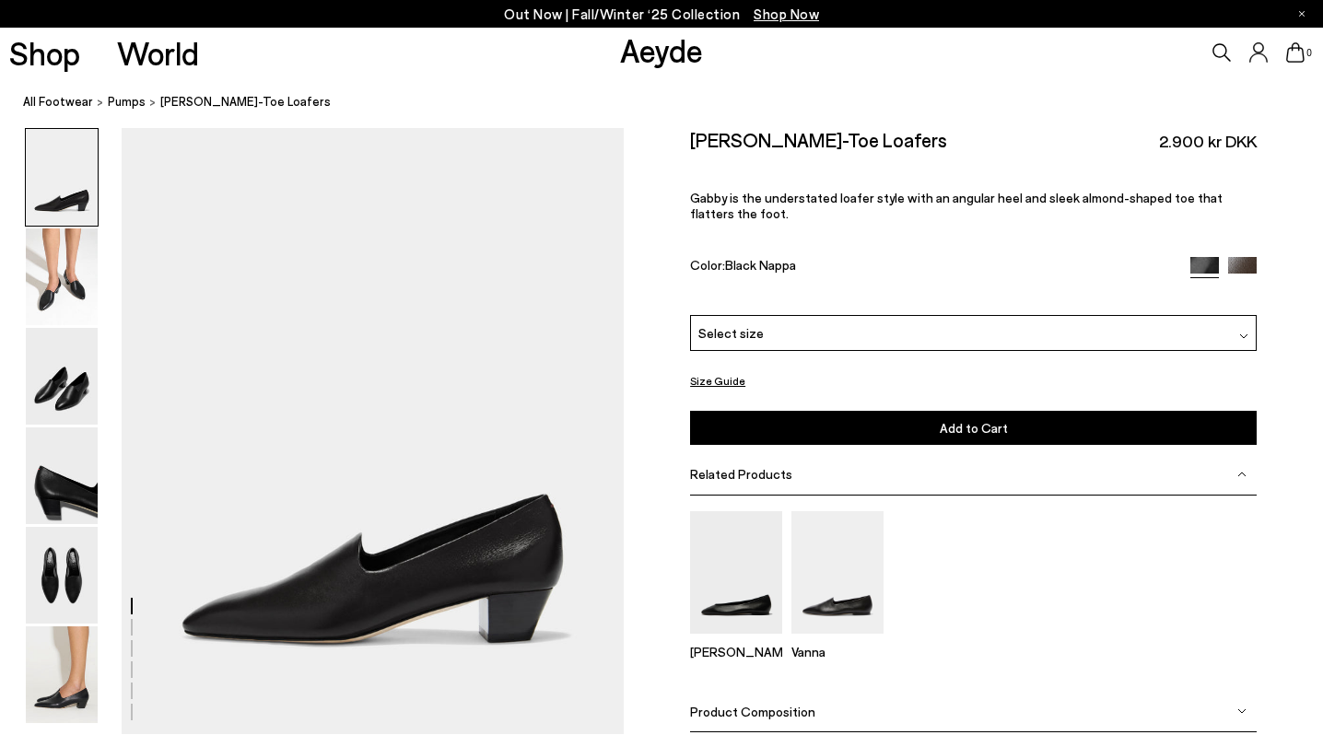
scroll to position [0, 0]
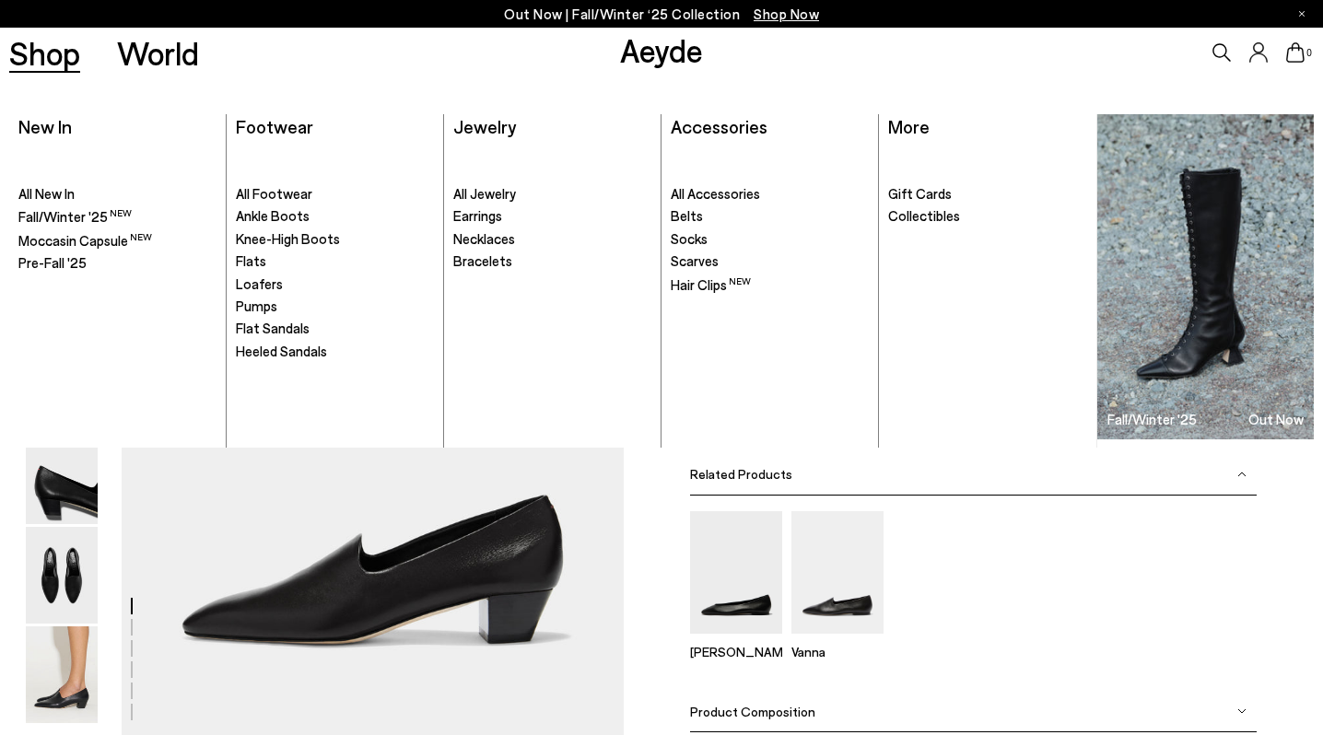
click at [58, 59] on link "Shop" at bounding box center [44, 53] width 71 height 32
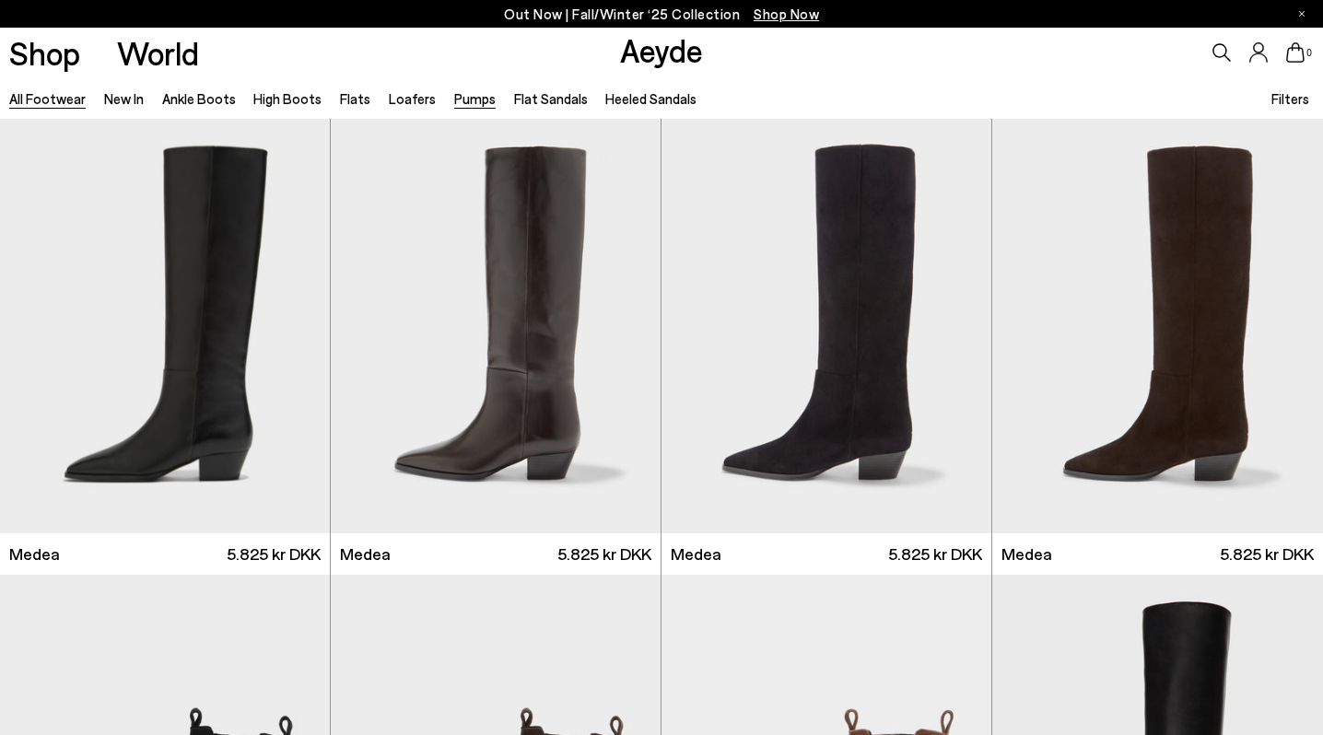
click at [471, 93] on link "Pumps" at bounding box center [474, 98] width 41 height 17
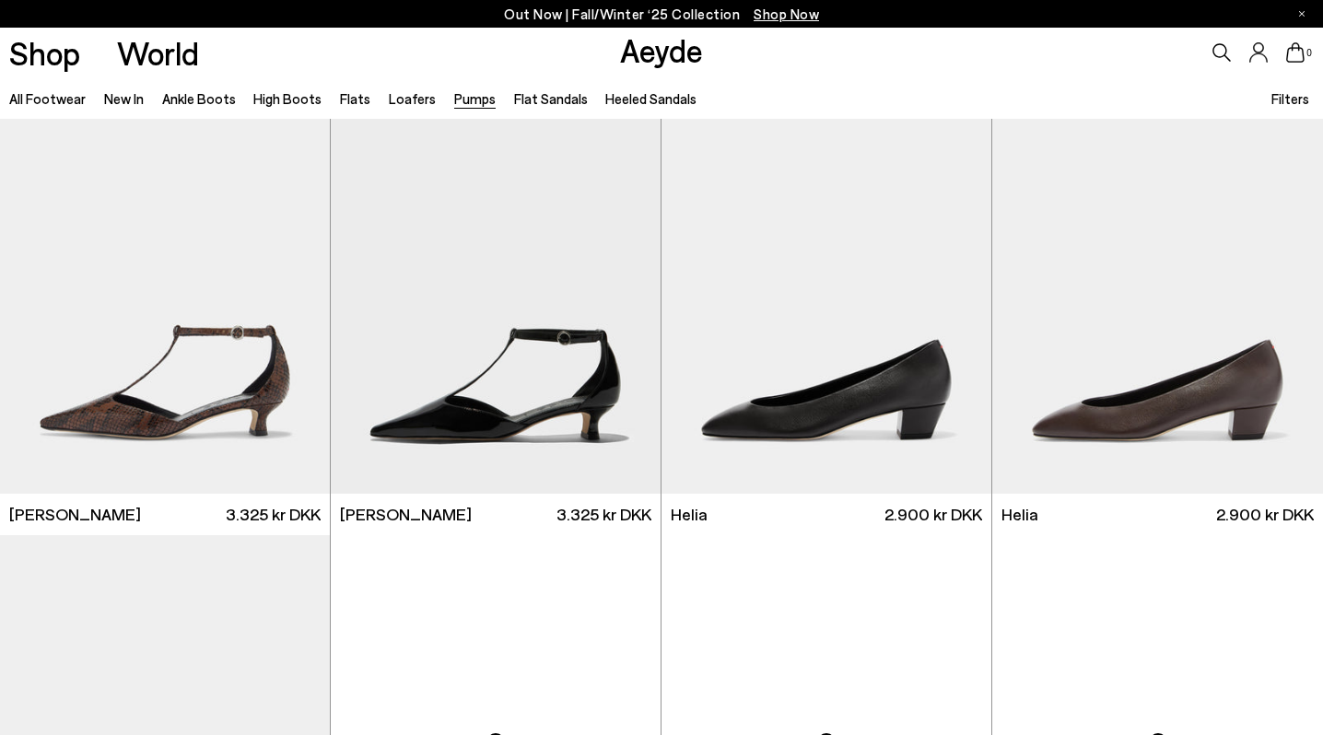
scroll to position [1093, 0]
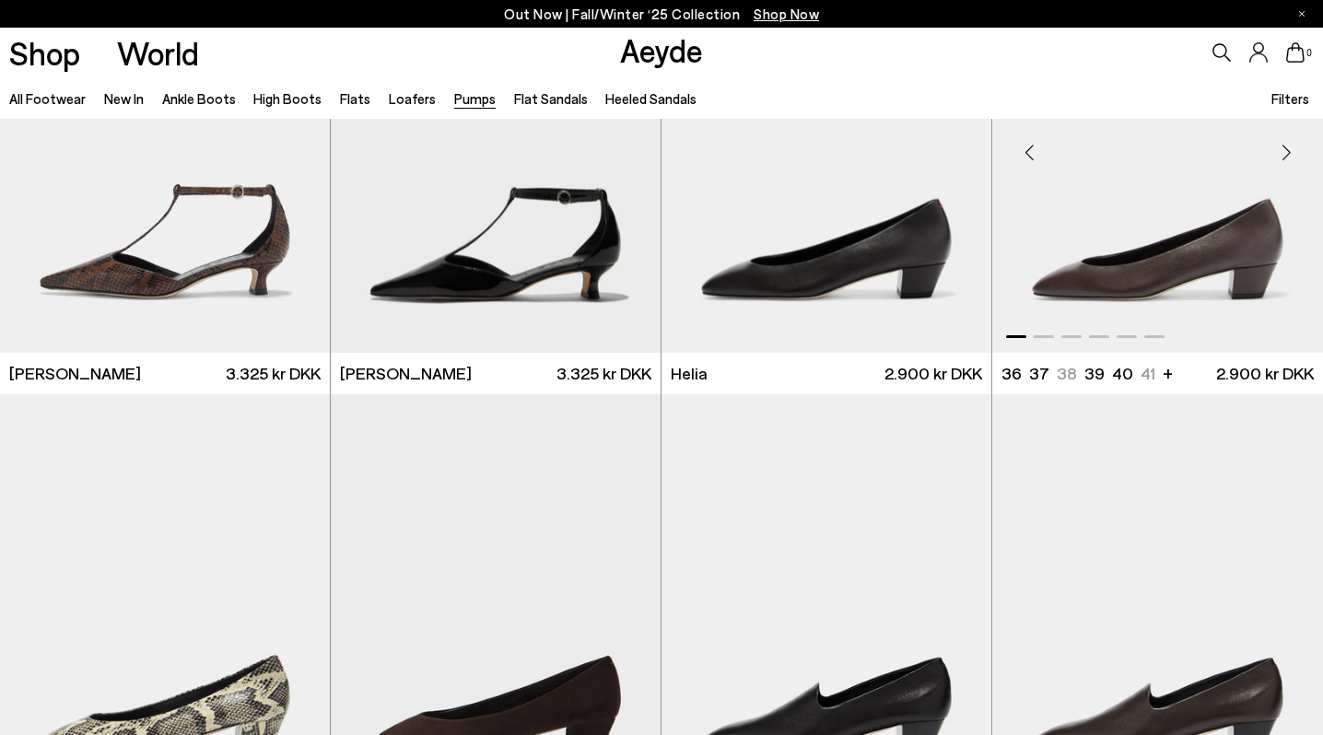
click at [1189, 264] on img "1 / 6" at bounding box center [1157, 145] width 331 height 415
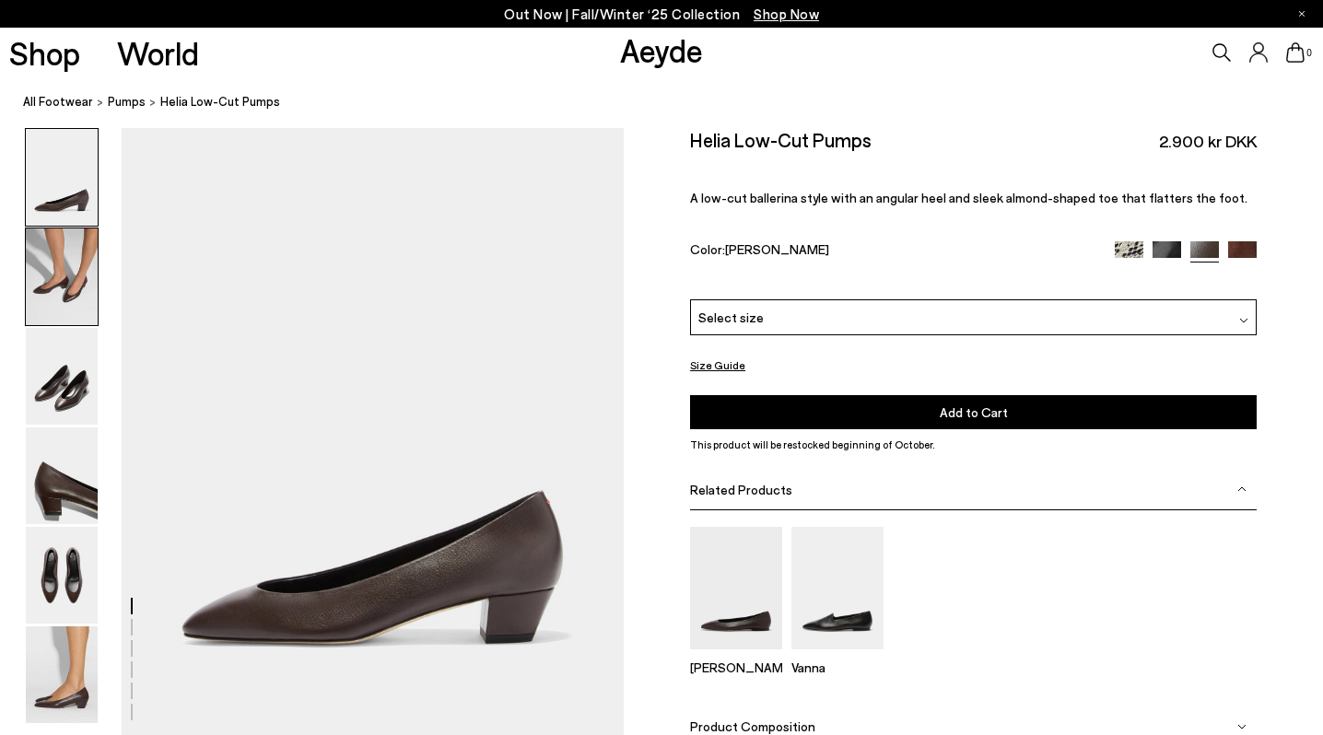
click at [69, 277] on img at bounding box center [62, 276] width 72 height 97
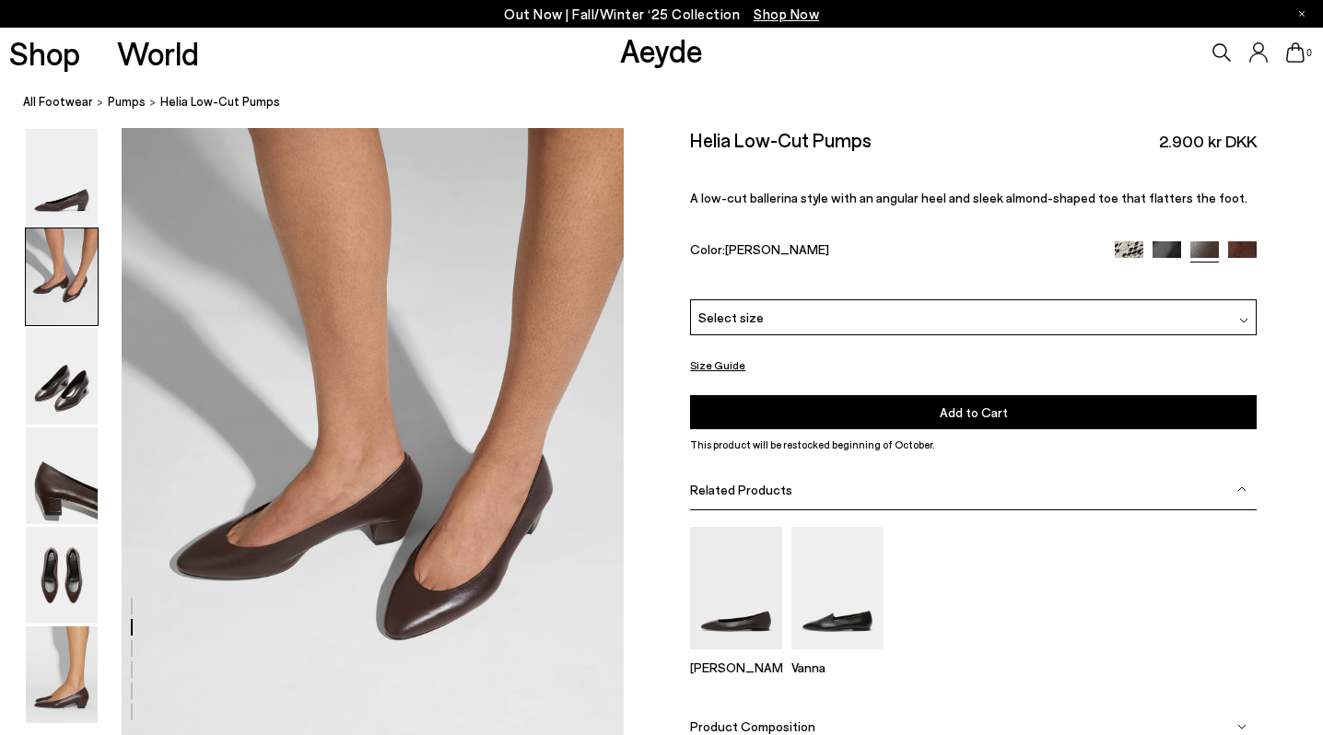
scroll to position [612, 0]
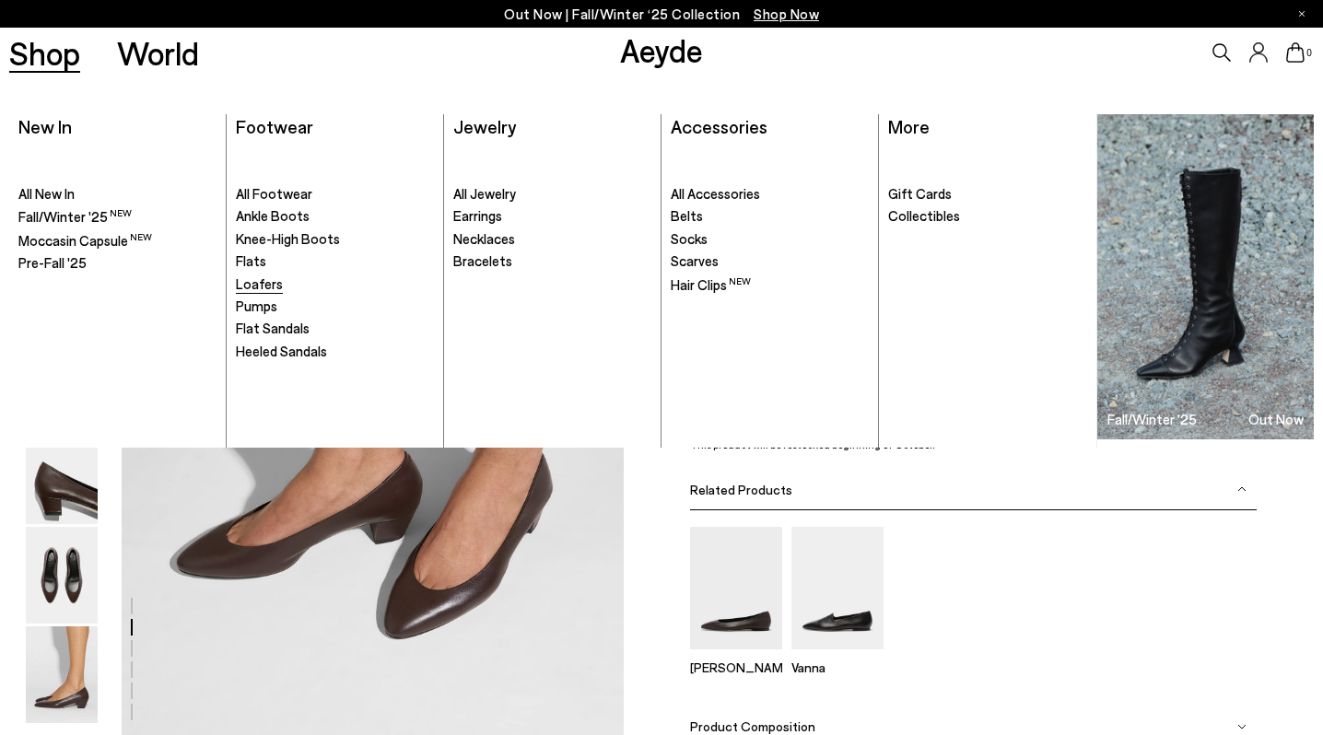
click at [259, 284] on span "Loafers" at bounding box center [259, 283] width 47 height 17
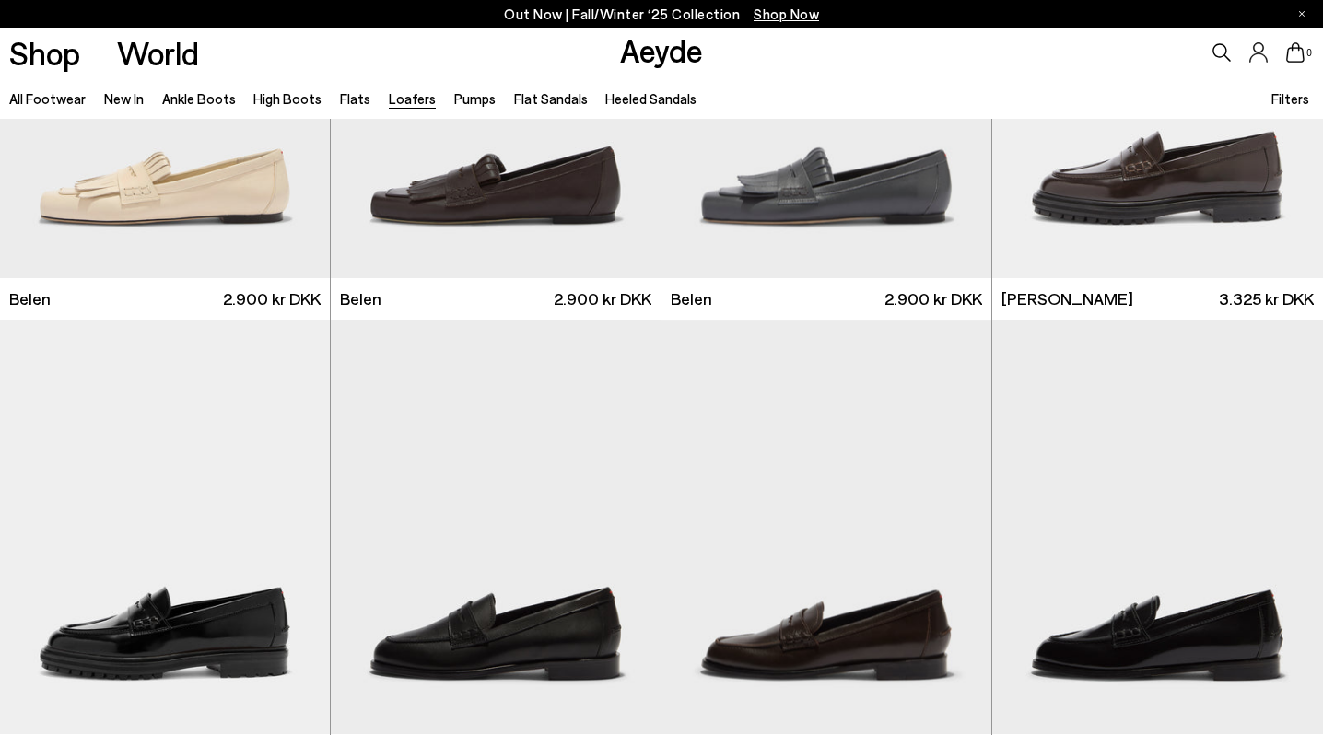
scroll to position [1170, 0]
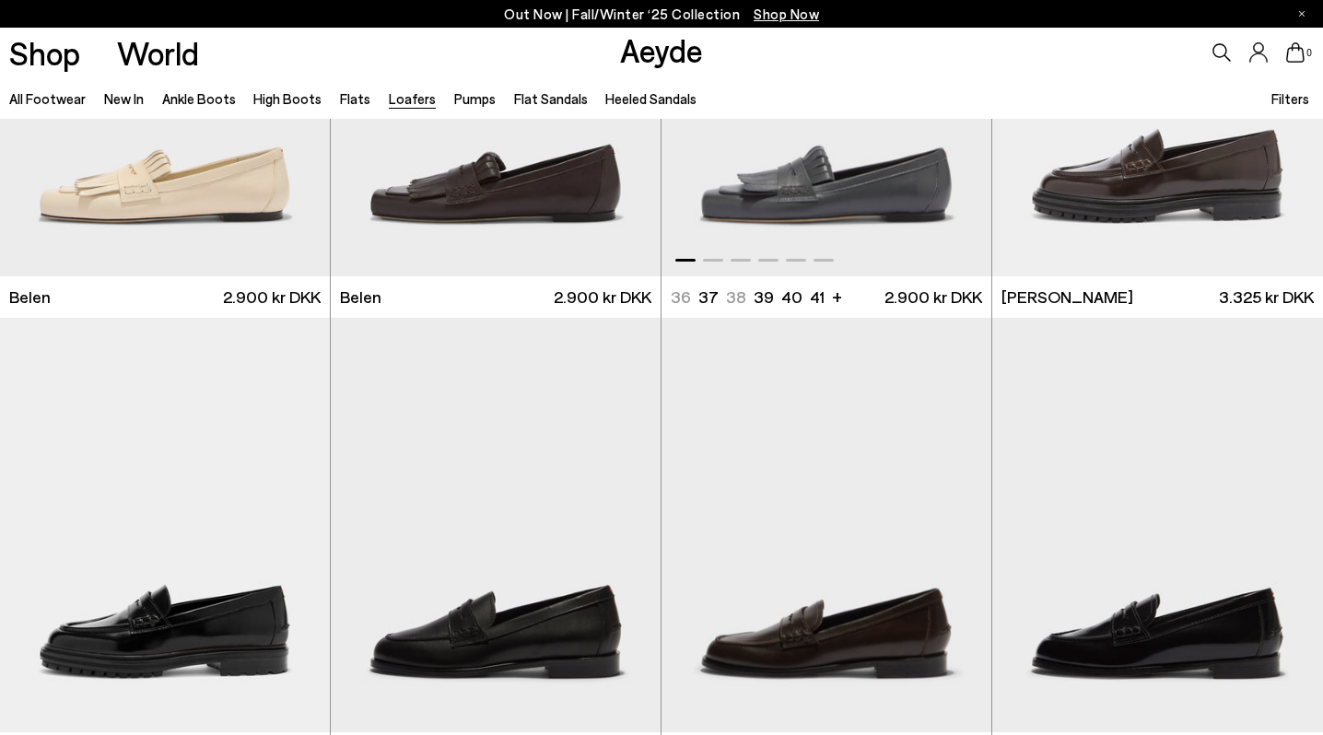
click at [861, 202] on img "1 / 6" at bounding box center [826, 69] width 330 height 415
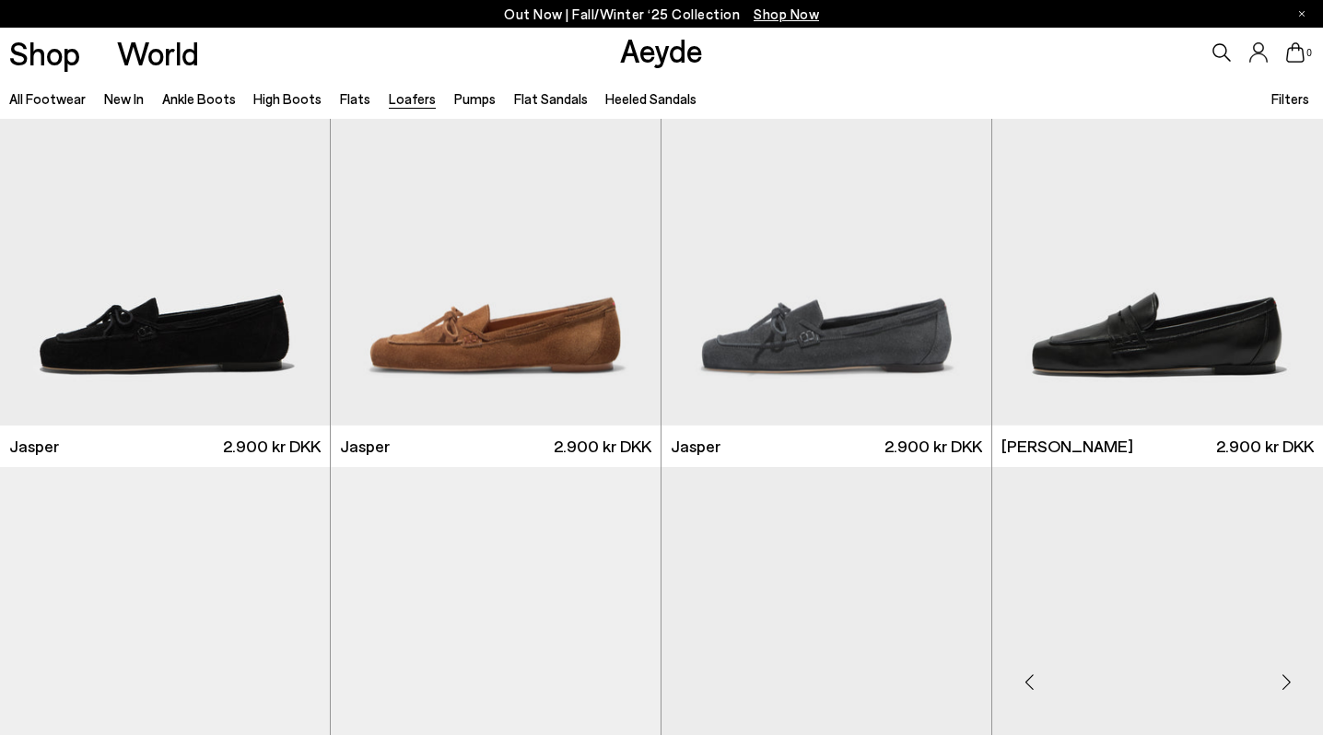
scroll to position [0, 0]
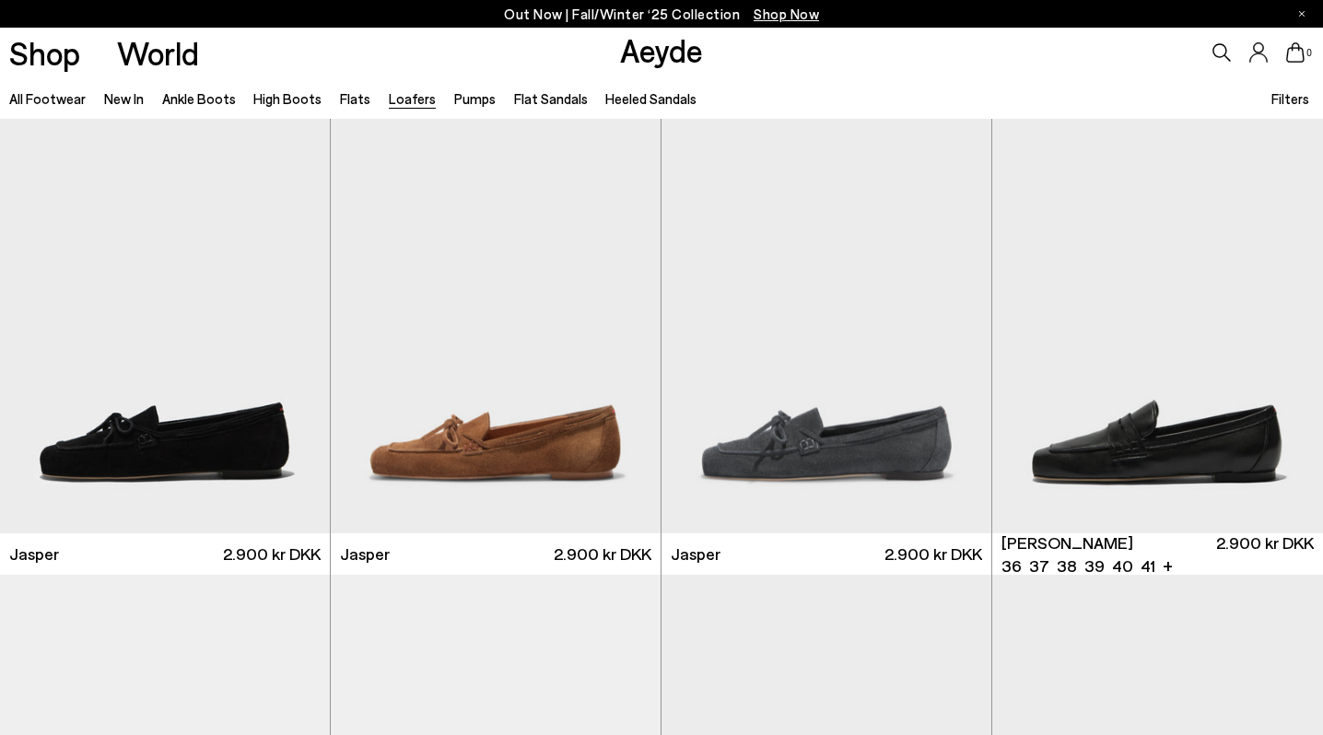
click at [1151, 367] on img "1 / 6" at bounding box center [1157, 326] width 331 height 415
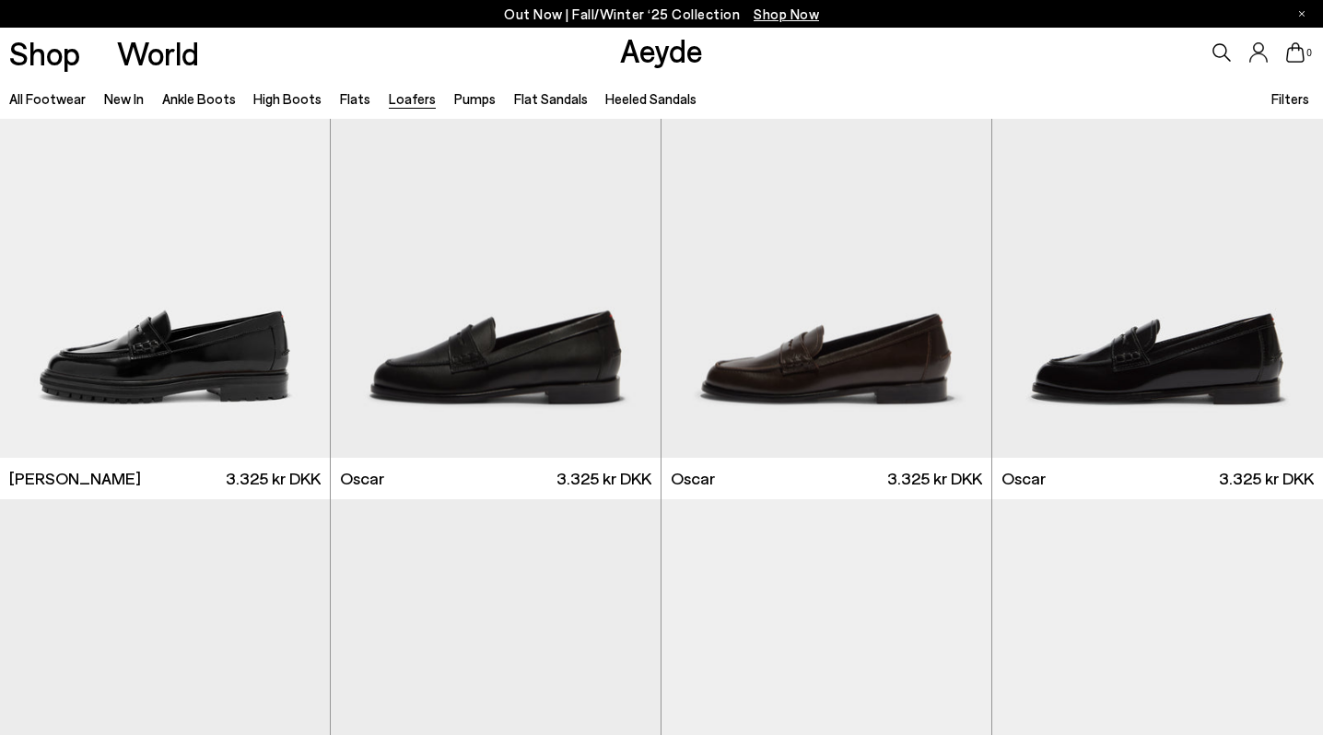
scroll to position [1573, 0]
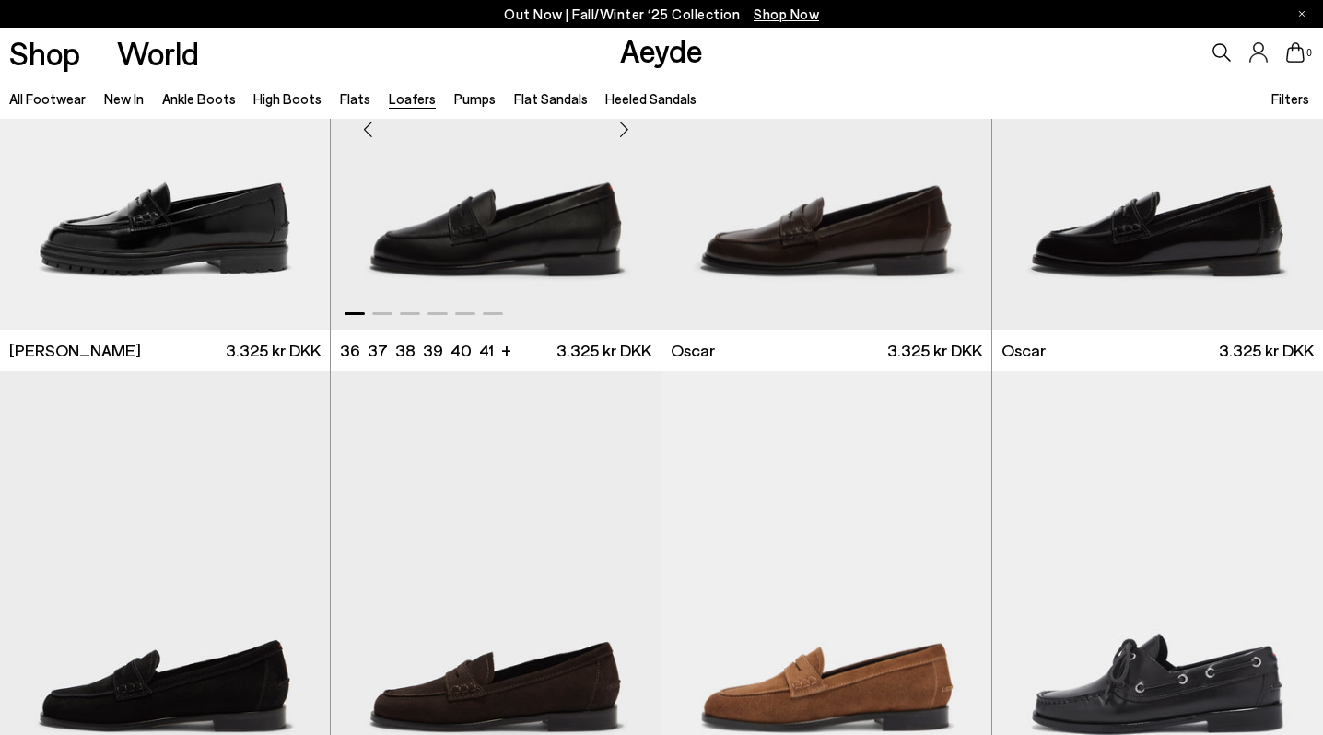
click at [523, 213] on img "1 / 6" at bounding box center [496, 122] width 330 height 415
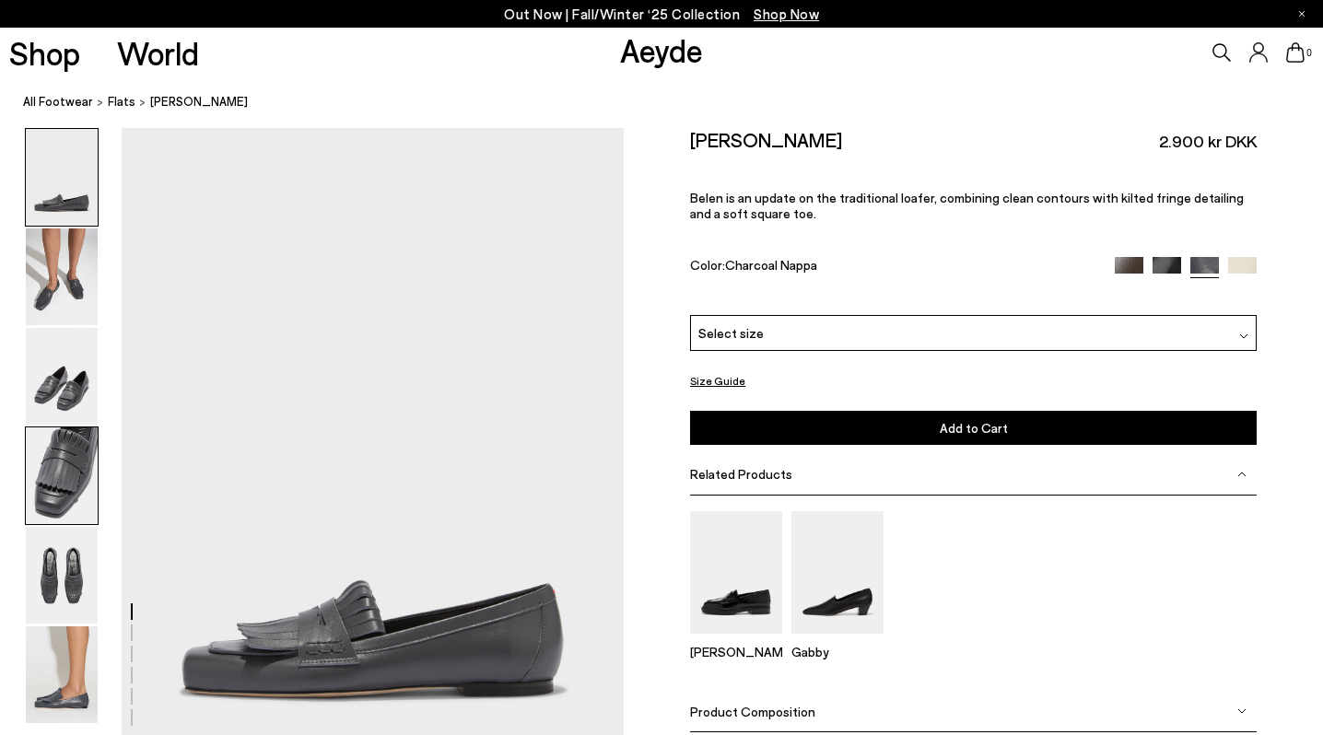
click at [72, 448] on img at bounding box center [62, 475] width 72 height 97
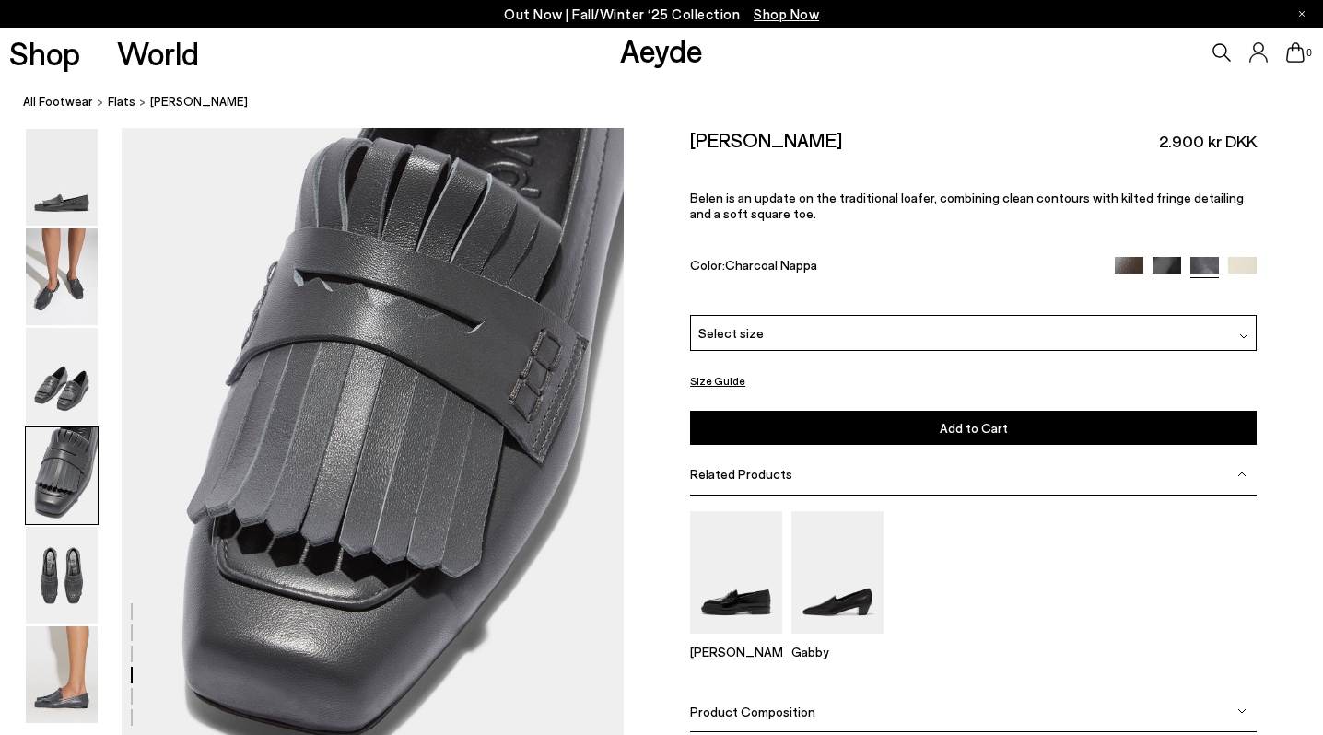
scroll to position [2019, 0]
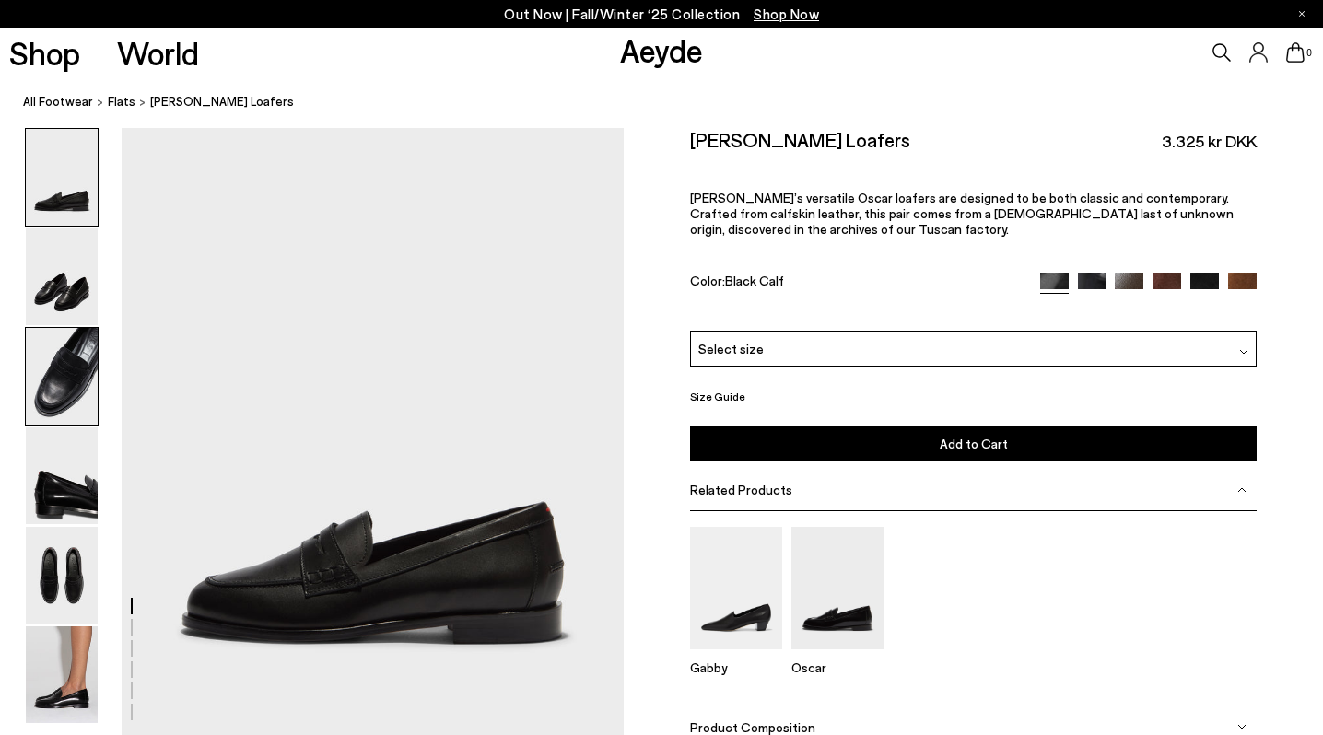
click at [56, 394] on img at bounding box center [62, 376] width 72 height 97
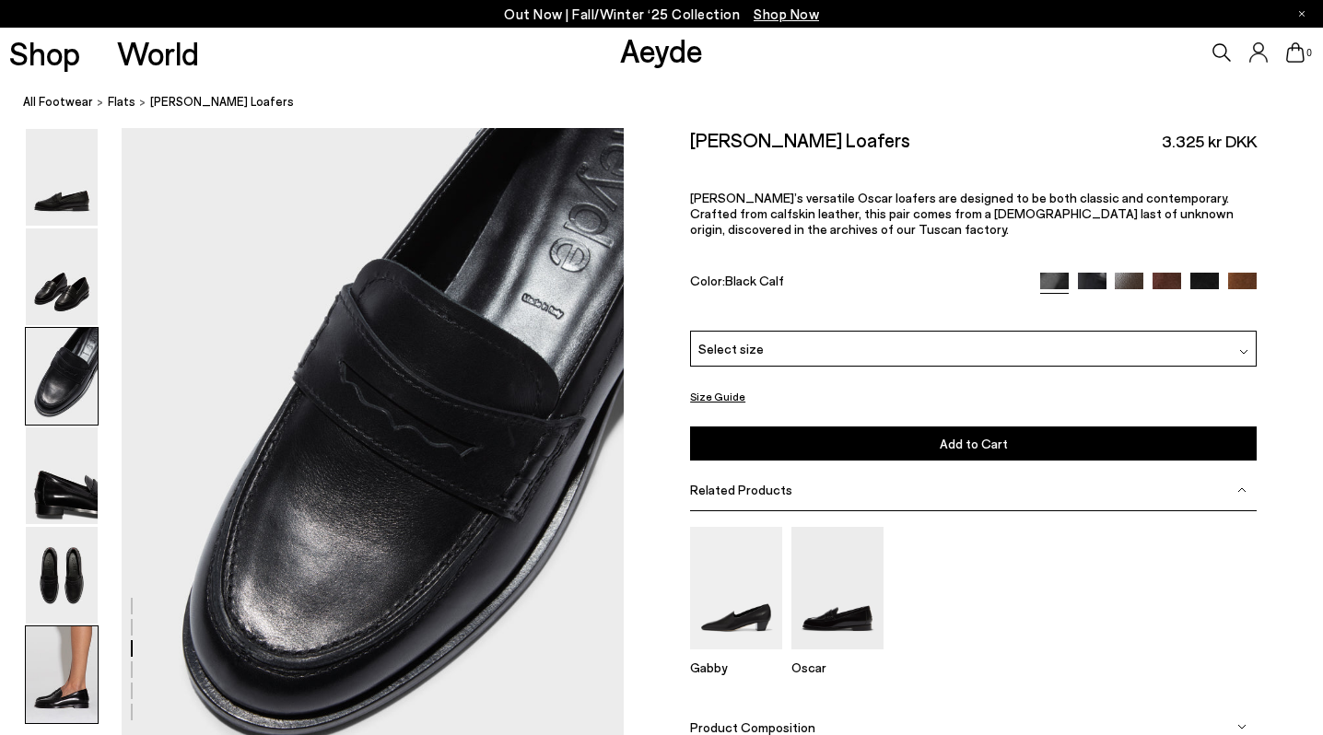
click at [73, 672] on img at bounding box center [62, 674] width 72 height 97
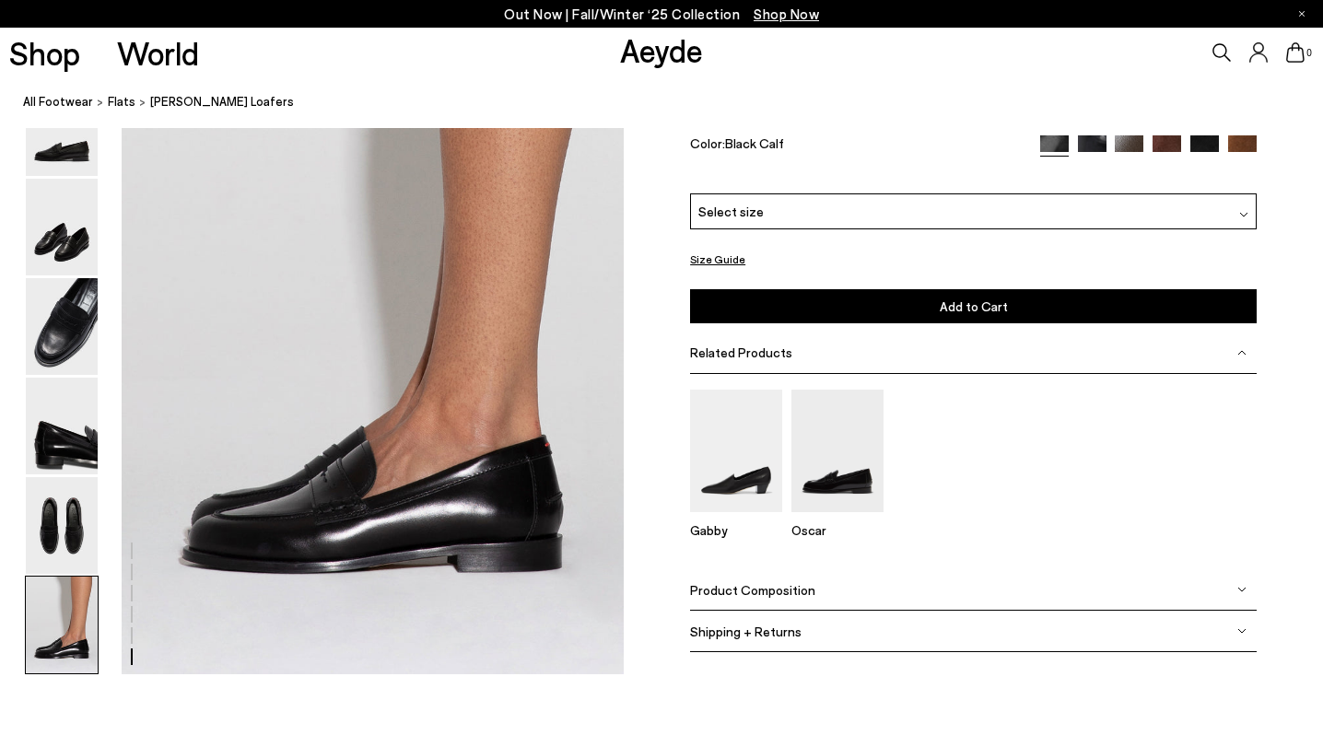
scroll to position [3428, 0]
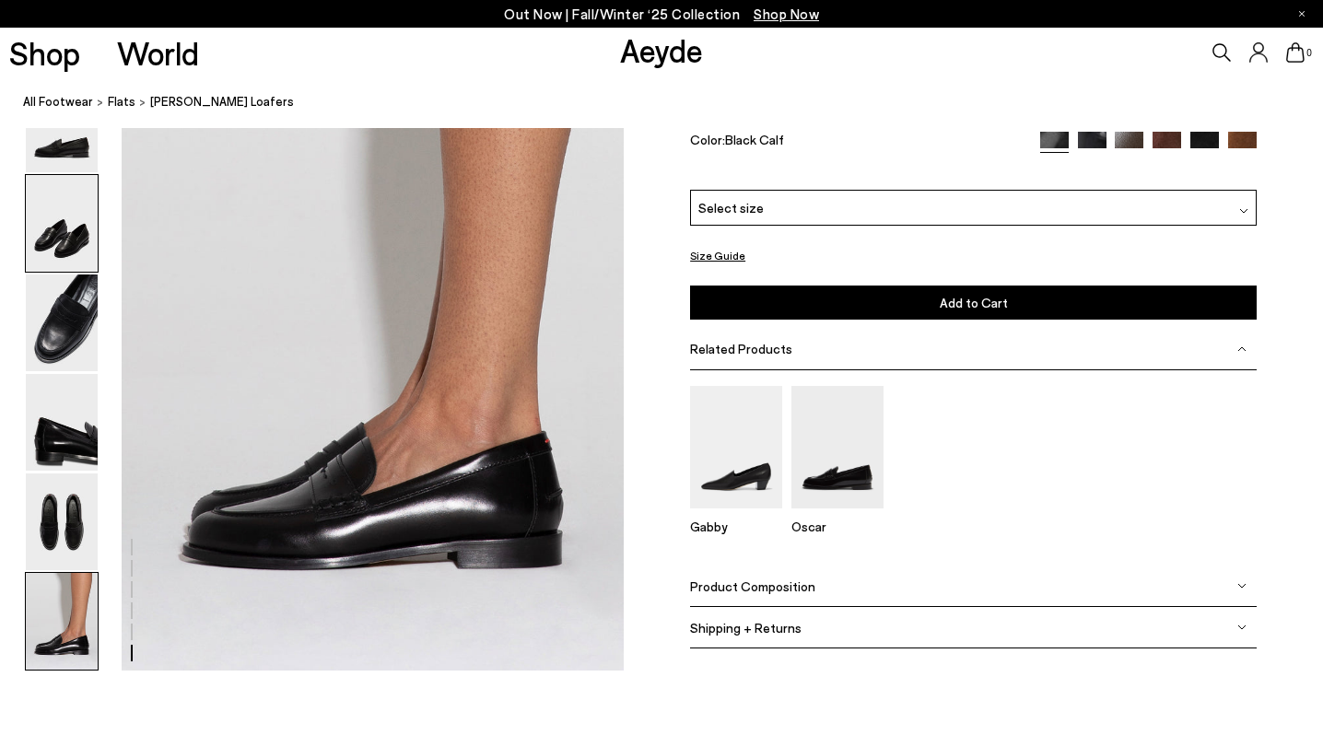
click at [51, 248] on img at bounding box center [62, 223] width 72 height 97
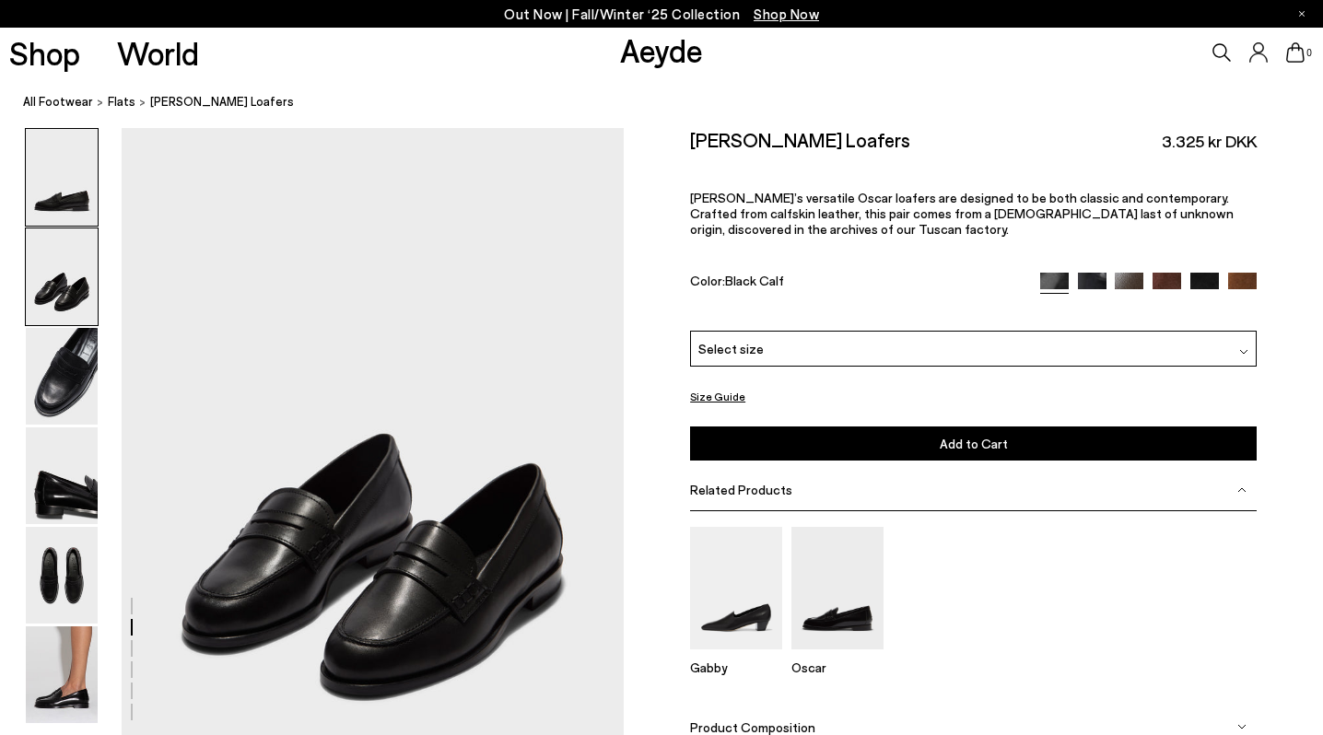
click at [64, 202] on img at bounding box center [62, 177] width 72 height 97
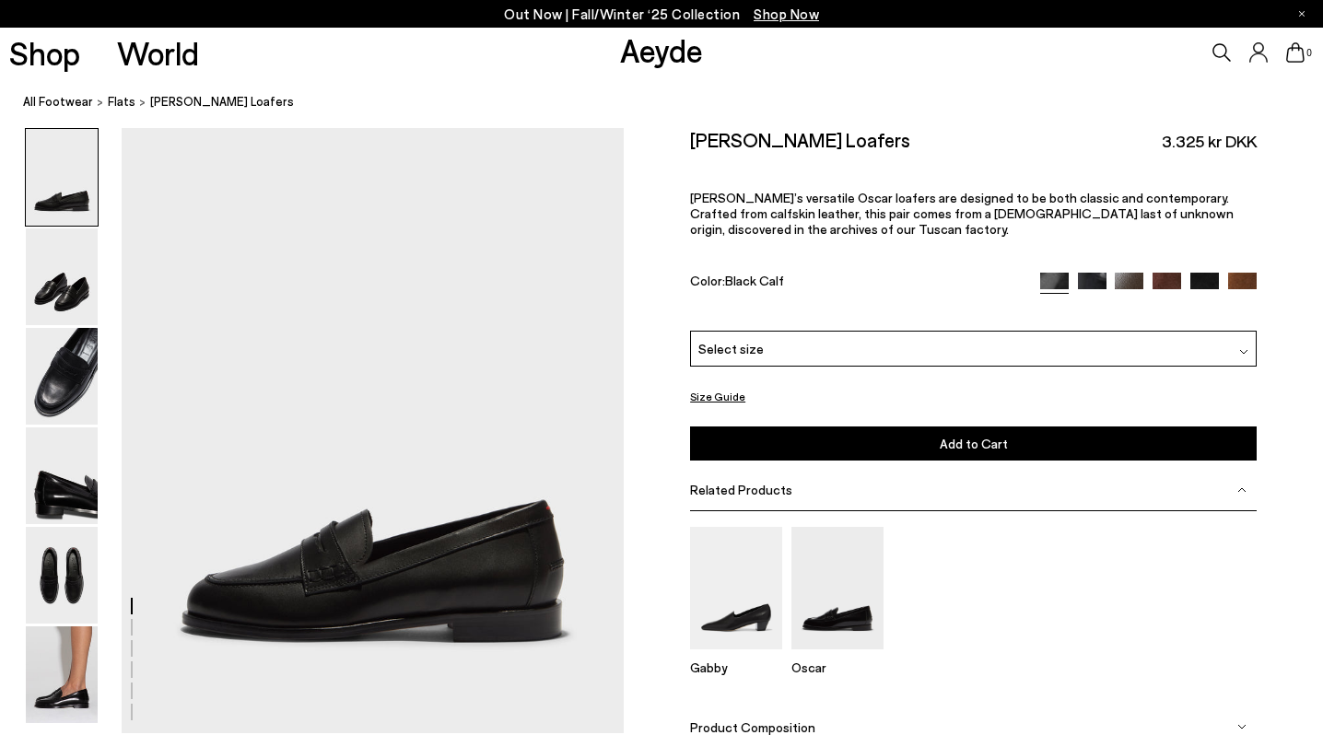
scroll to position [0, 0]
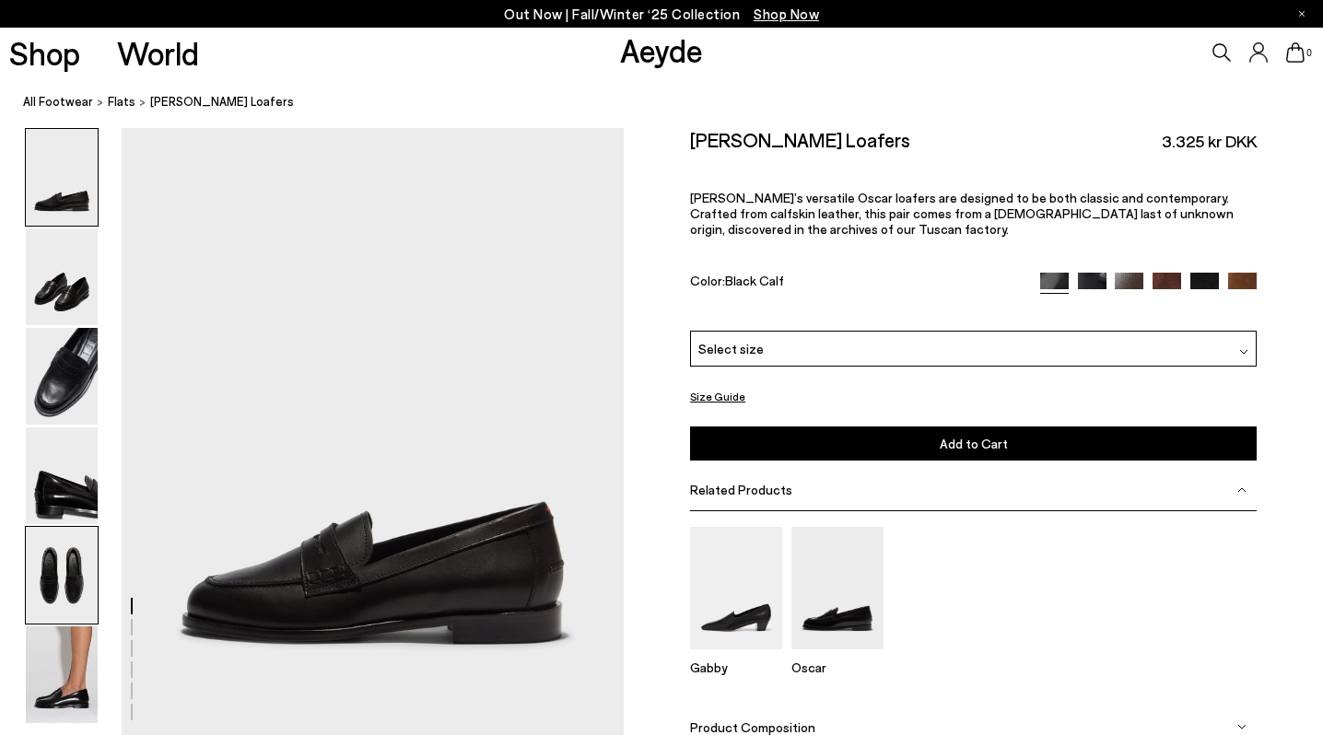
click at [65, 552] on img at bounding box center [62, 575] width 72 height 97
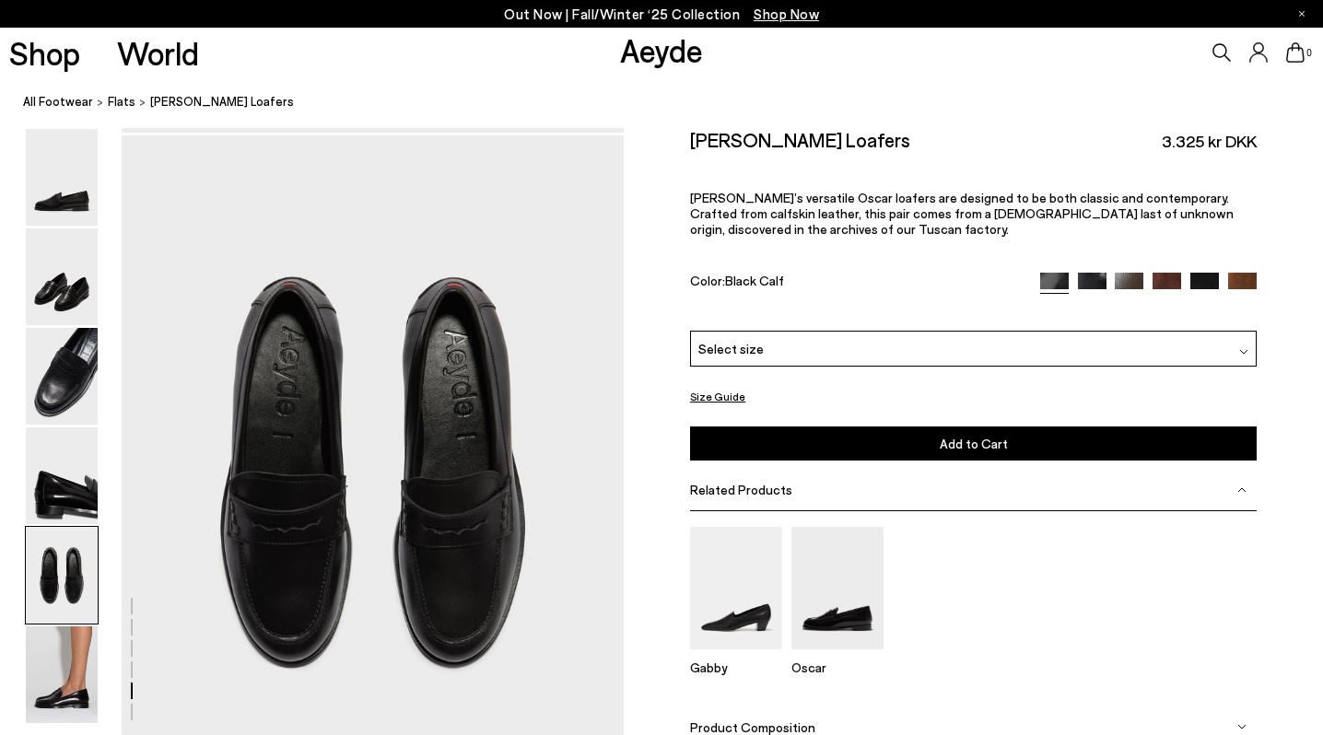
scroll to position [2629, 0]
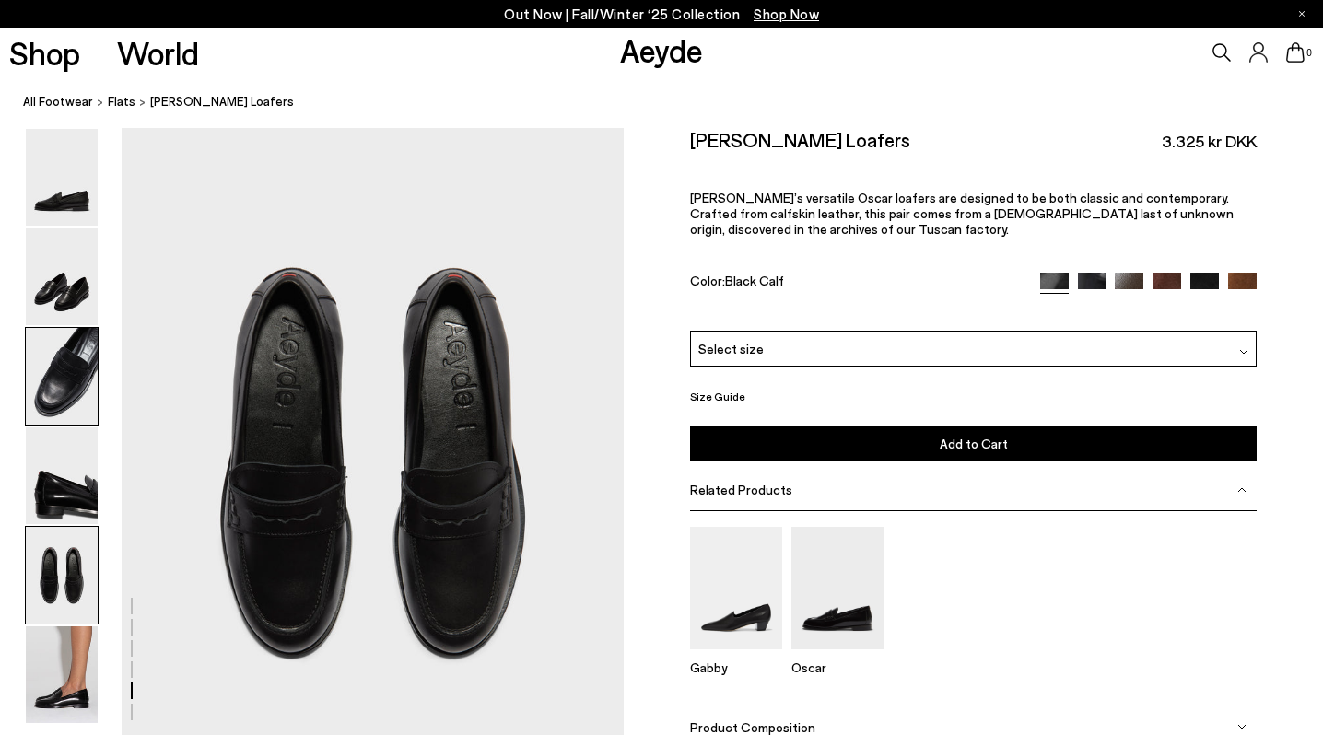
click at [56, 392] on img at bounding box center [62, 376] width 72 height 97
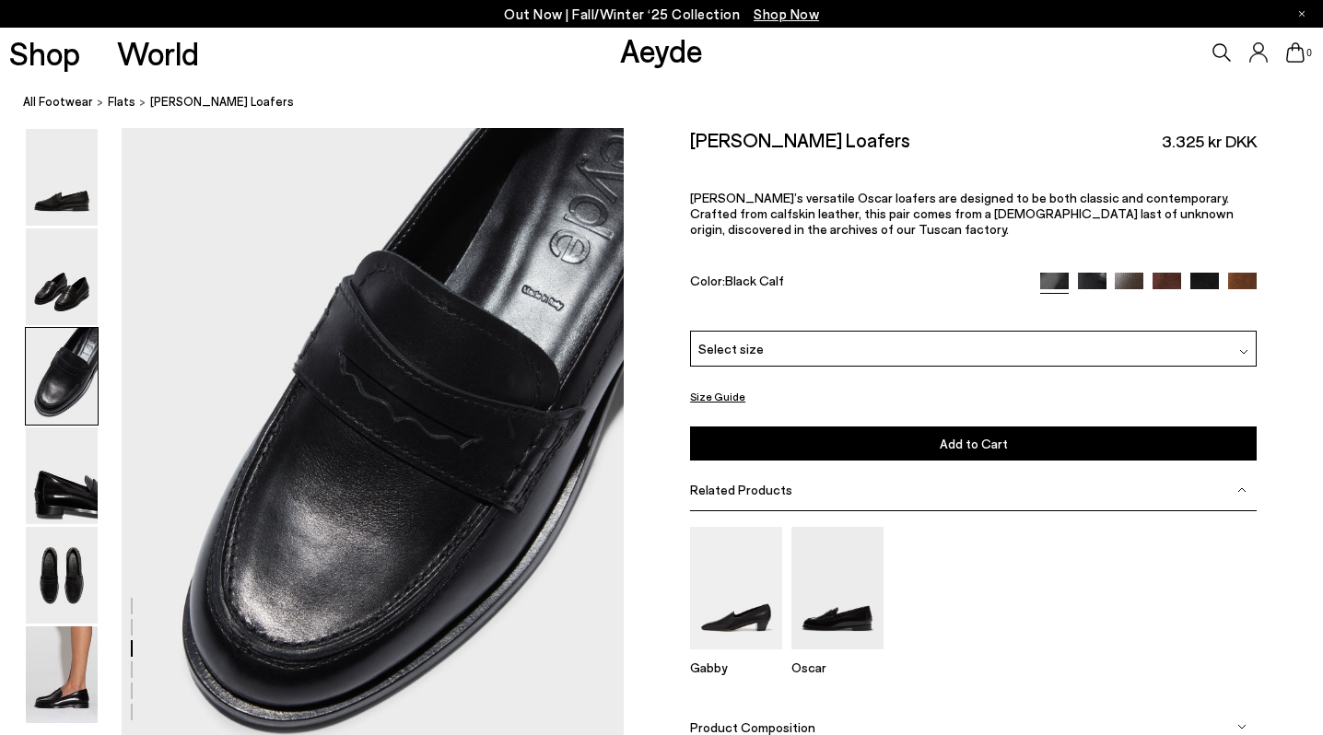
scroll to position [1284, 0]
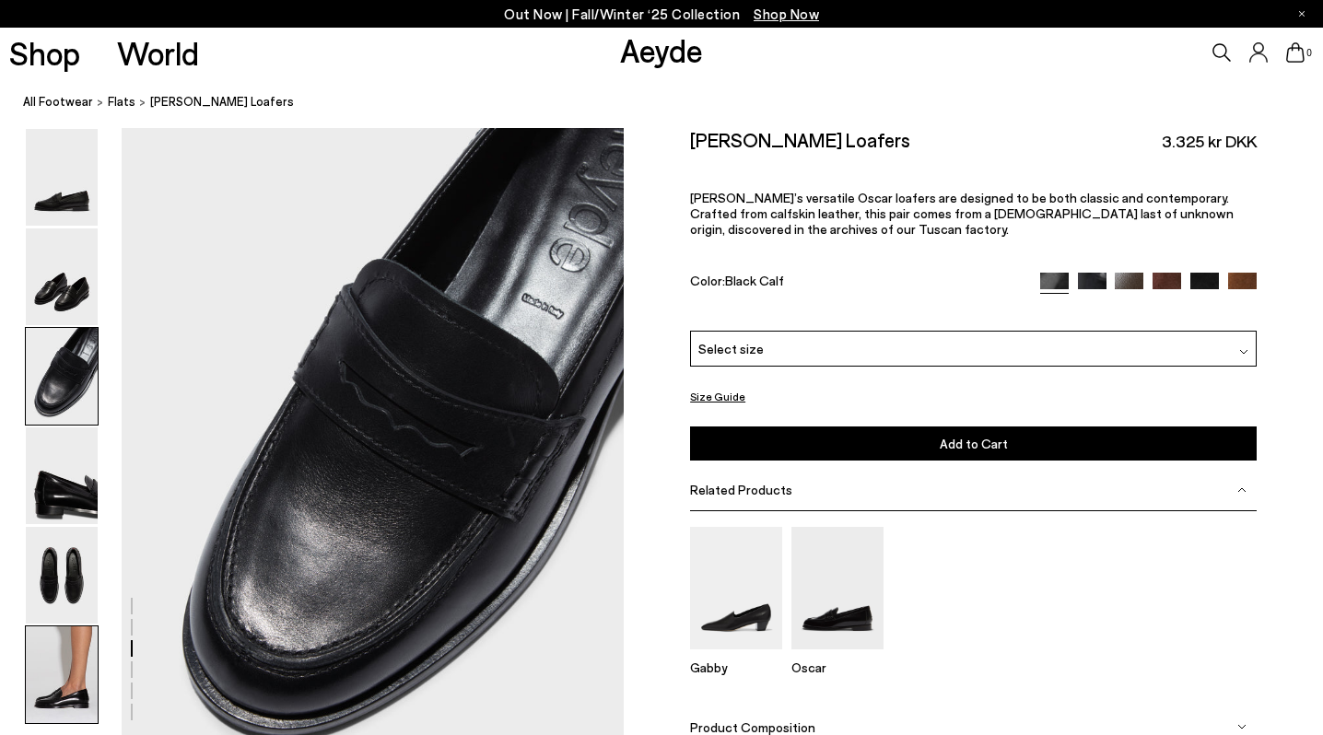
click at [58, 678] on img at bounding box center [62, 674] width 72 height 97
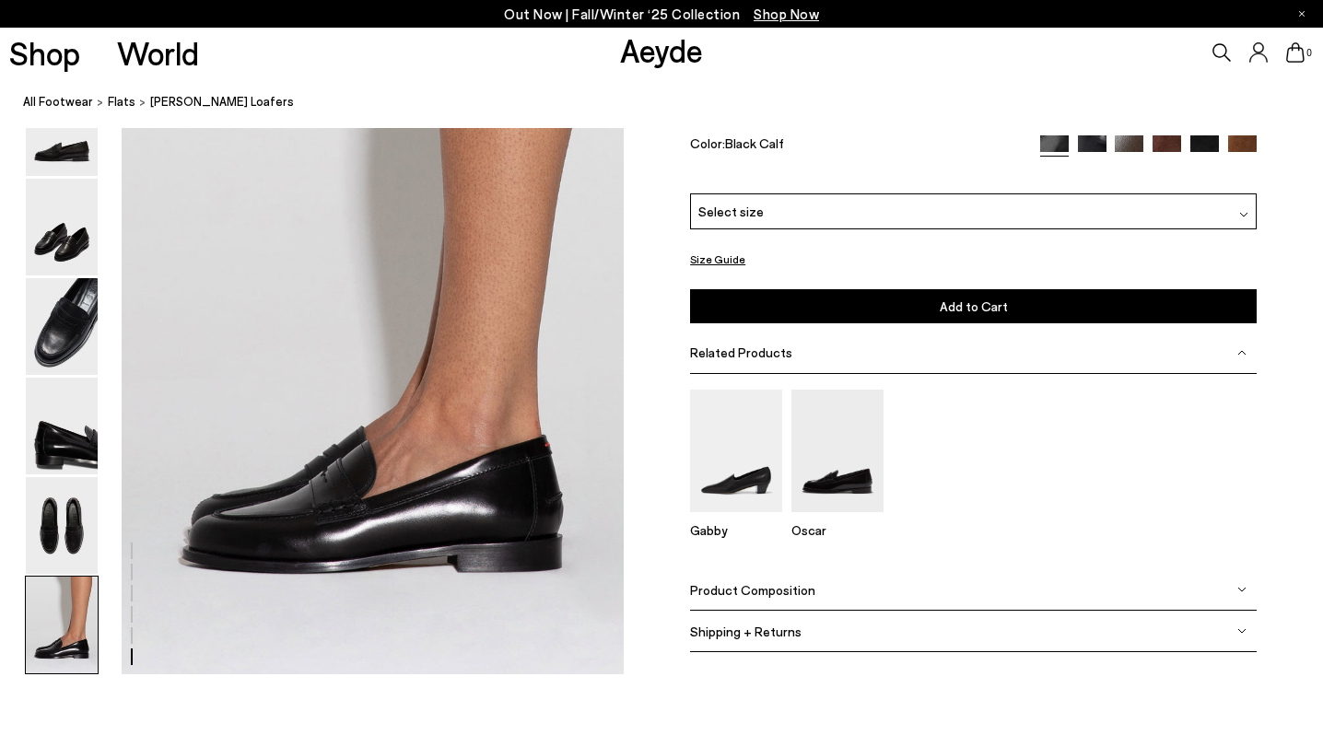
scroll to position [3428, 0]
